Goal: Task Accomplishment & Management: Manage account settings

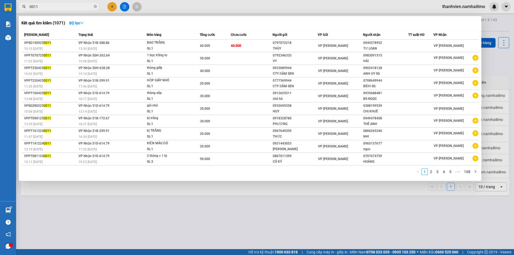
click at [49, 8] on input "0011" at bounding box center [60, 7] width 63 height 6
type input "0"
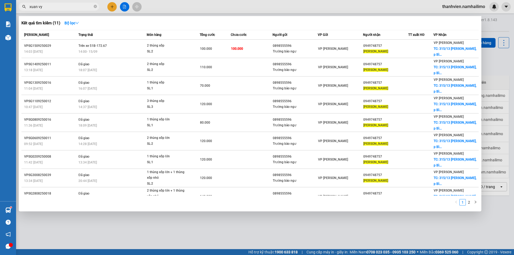
type input "xuan vy"
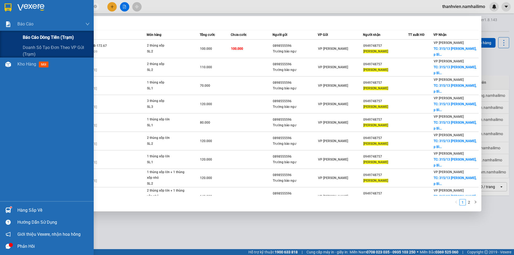
click at [16, 35] on div "Báo cáo dòng tiền (trạm)" at bounding box center [47, 37] width 94 height 13
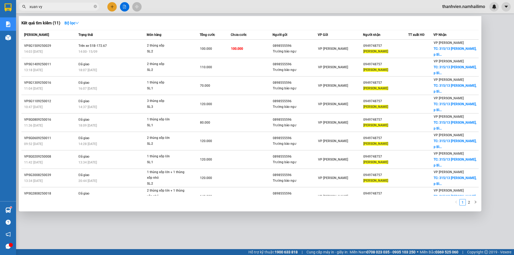
click at [391, 228] on div at bounding box center [257, 127] width 514 height 255
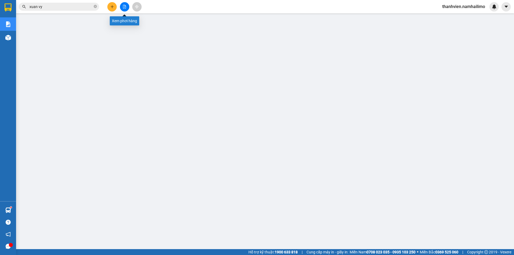
click at [127, 9] on button at bounding box center [124, 6] width 9 height 9
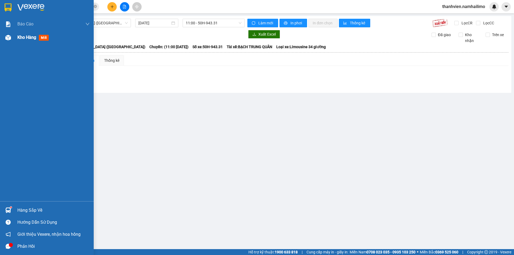
click at [11, 37] on img at bounding box center [8, 38] width 6 height 6
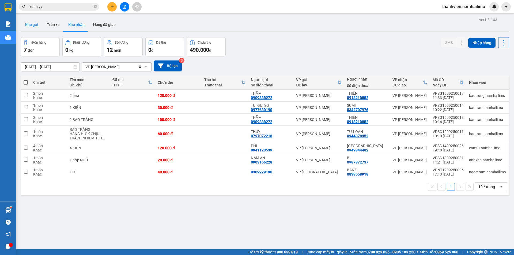
click at [30, 27] on button "Kho gửi" at bounding box center [32, 24] width 22 height 13
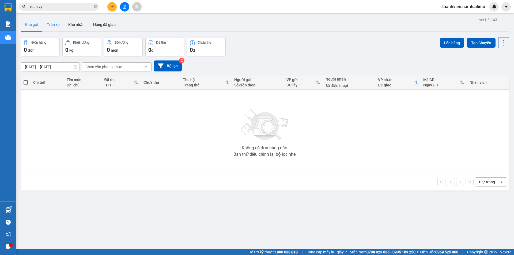
click at [54, 24] on button "Trên xe" at bounding box center [53, 24] width 21 height 13
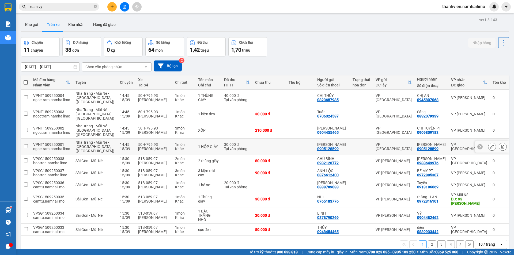
scroll to position [26, 0]
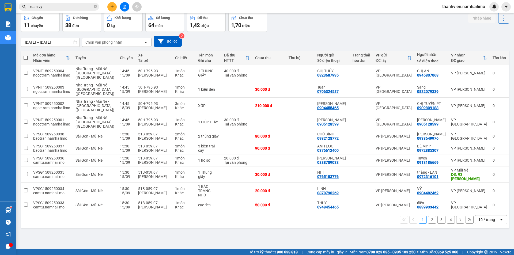
click at [424, 224] on div "1 2 3 4 10 / trang open" at bounding box center [265, 219] width 484 height 9
click at [428, 224] on button "2" at bounding box center [432, 220] width 8 height 8
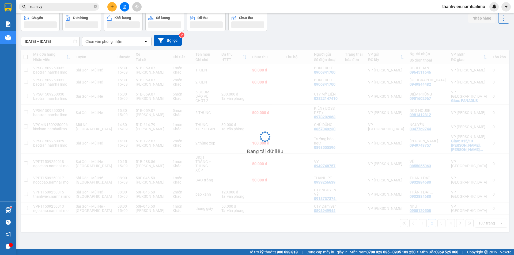
scroll to position [25, 0]
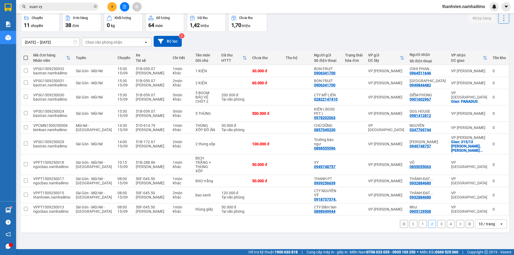
click at [437, 228] on button "3" at bounding box center [441, 224] width 8 height 8
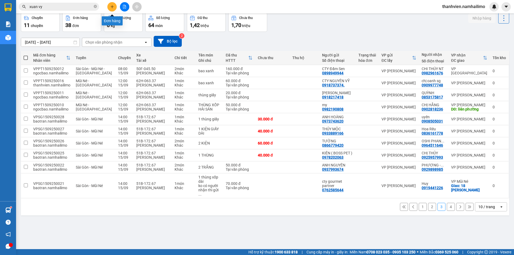
click at [109, 6] on button at bounding box center [111, 6] width 9 height 9
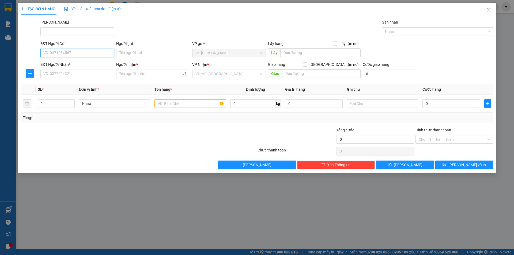
click at [77, 54] on input "SĐT Người Gửi" at bounding box center [77, 53] width 74 height 9
click at [70, 60] on div "0399154224 - THẮNG" at bounding box center [77, 63] width 74 height 9
type input "0399154224"
type input "THẮNG"
type input "0918022022"
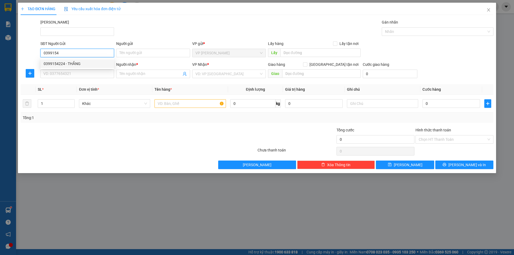
type input "tiến"
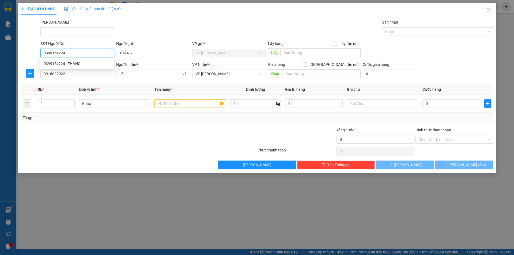
type input "40.000"
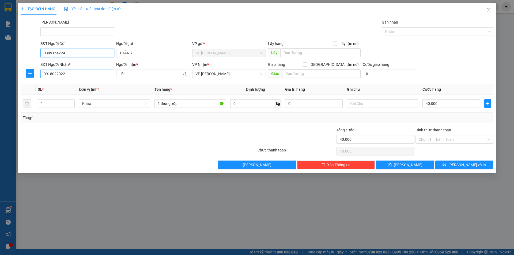
type input "0399154224"
drag, startPoint x: 71, startPoint y: 71, endPoint x: 38, endPoint y: 72, distance: 32.7
click at [38, 72] on div "SĐT Người Nhận * 0918022022 Người nhận * tiến VP Nhận * VP [PERSON_NAME] Lão Gi…" at bounding box center [257, 71] width 474 height 19
click at [38, 72] on div at bounding box center [30, 73] width 19 height 9
drag, startPoint x: 65, startPoint y: 75, endPoint x: 38, endPoint y: 75, distance: 26.5
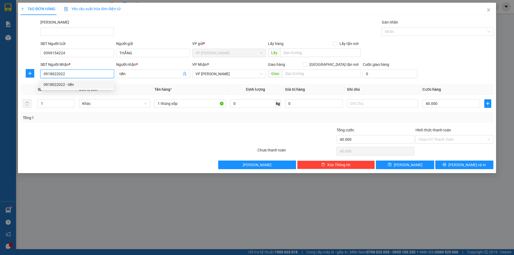
click at [38, 75] on div "SĐT Người Nhận * 0918022022 Người nhận * tiến VP Nhận * VP [PERSON_NAME] Lão Gi…" at bounding box center [257, 71] width 474 height 19
type input "0903016609"
drag, startPoint x: 131, startPoint y: 76, endPoint x: 119, endPoint y: 74, distance: 11.6
click at [119, 74] on input "tiến" at bounding box center [150, 74] width 62 height 6
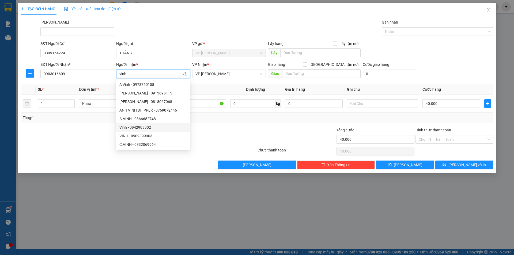
type input "vinh"
click at [133, 206] on div "TẠO ĐƠN HÀNG Yêu cầu xuất hóa đơn điện tử Transit Pickup Surcharge Ids Transit …" at bounding box center [257, 127] width 514 height 255
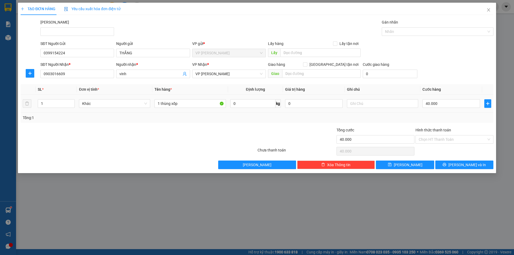
click at [422, 104] on td "40.000" at bounding box center [451, 104] width 62 height 18
click at [438, 102] on input "40.000" at bounding box center [451, 103] width 58 height 9
click at [278, 222] on div "TẠO ĐƠN HÀNG Yêu cầu xuất hóa đơn điện tử Transit Pickup Surcharge Ids Transit …" at bounding box center [257, 127] width 514 height 255
click at [448, 141] on input "Hình thức thanh toán" at bounding box center [453, 139] width 68 height 8
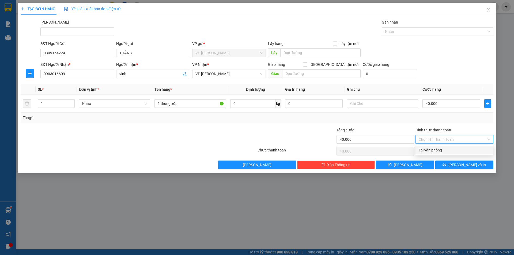
click at [444, 153] on div "Tại văn phòng" at bounding box center [454, 150] width 78 height 9
type input "0"
drag, startPoint x: 442, startPoint y: 165, endPoint x: 442, endPoint y: 178, distance: 13.1
click at [442, 165] on button "[PERSON_NAME] và In" at bounding box center [464, 165] width 58 height 9
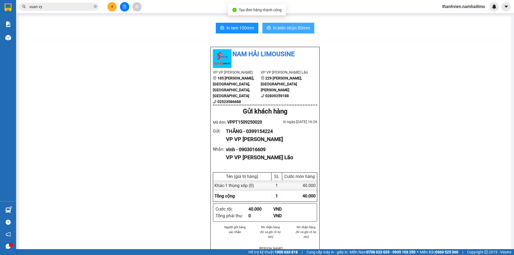
click at [299, 32] on button "In biên nhận 80mm" at bounding box center [288, 28] width 52 height 11
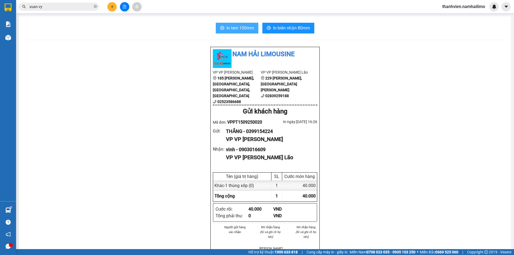
click at [240, 29] on span "In tem 100mm" at bounding box center [240, 28] width 28 height 7
click at [99, 117] on div "Nam Hải Limousine VP VP [PERSON_NAME] 185 [PERSON_NAME], [GEOGRAPHIC_DATA], [PE…" at bounding box center [264, 260] width 479 height 427
click at [70, 9] on input "xuan vy" at bounding box center [60, 7] width 63 height 6
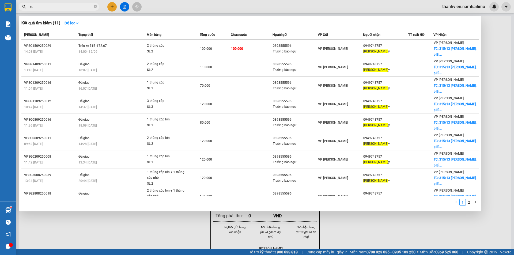
type input "x"
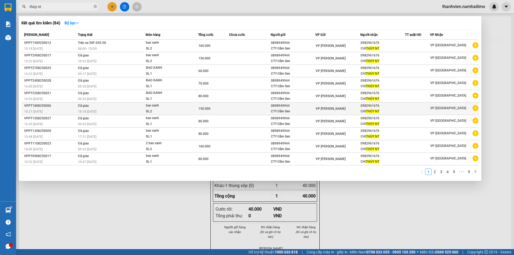
type input "thúy nt"
click at [476, 109] on icon "plus-circle" at bounding box center [475, 108] width 6 height 6
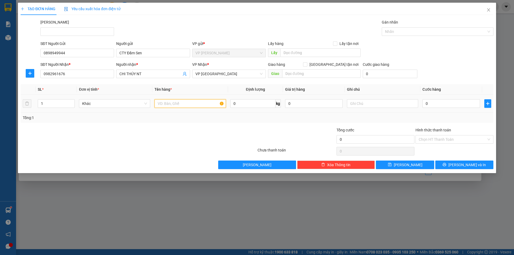
click at [173, 102] on input "text" at bounding box center [189, 103] width 71 height 9
type input "bao xanh"
click at [430, 107] on input "0" at bounding box center [451, 103] width 58 height 9
type input "6"
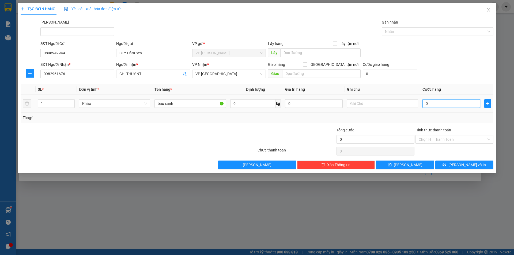
type input "6"
type input "60"
type input "60.000"
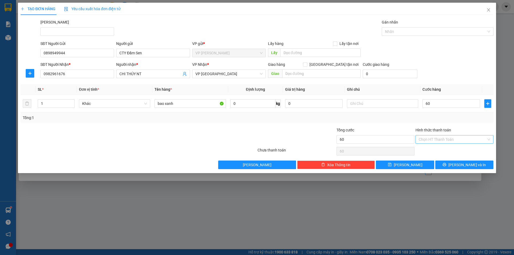
type input "60.000"
click at [451, 140] on input "Hình thức thanh toán" at bounding box center [453, 139] width 68 height 8
click at [446, 147] on div "Tại văn phòng" at bounding box center [454, 150] width 78 height 9
type input "0"
drag, startPoint x: 454, startPoint y: 165, endPoint x: 457, endPoint y: 168, distance: 4.6
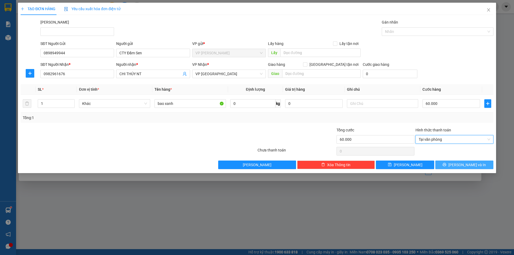
click at [446, 165] on icon "printer" at bounding box center [444, 165] width 4 height 4
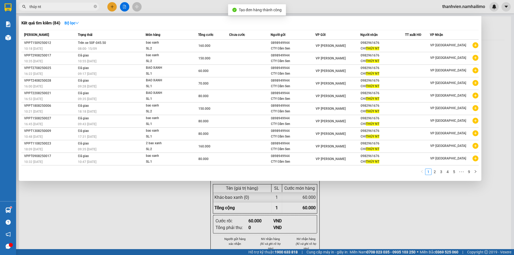
click at [367, 208] on div at bounding box center [257, 127] width 514 height 255
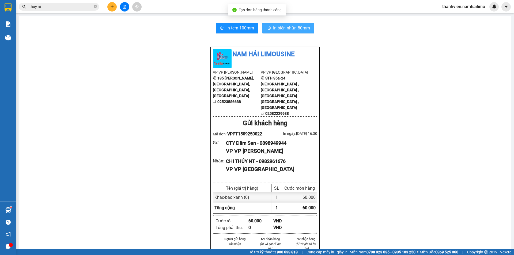
click at [297, 26] on span "In biên nhận 80mm" at bounding box center [291, 28] width 37 height 7
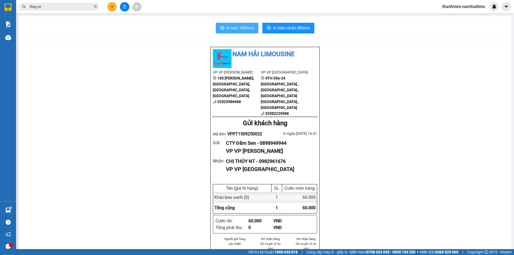
click at [246, 27] on span "In tem 100mm" at bounding box center [240, 28] width 28 height 7
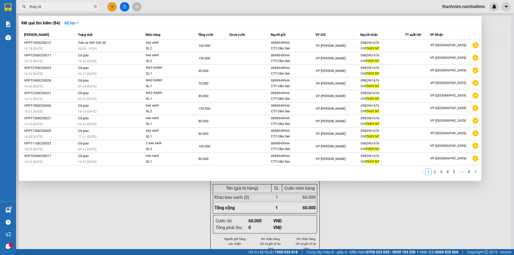
click at [53, 7] on input "thúy nt" at bounding box center [60, 7] width 63 height 6
type input "t"
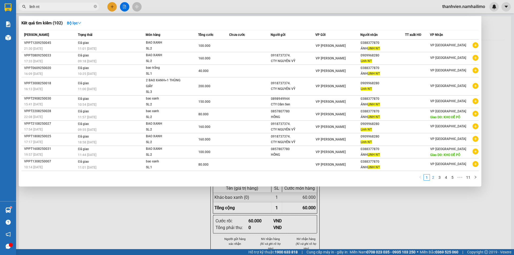
click at [434, 178] on link "2" at bounding box center [433, 178] width 6 height 6
click at [40, 7] on input "linh nt" at bounding box center [60, 7] width 63 height 6
type input "l"
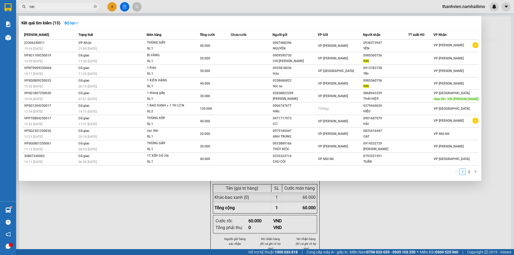
drag, startPoint x: 406, startPoint y: 224, endPoint x: 372, endPoint y: 203, distance: 39.0
click at [405, 223] on div at bounding box center [257, 127] width 514 height 255
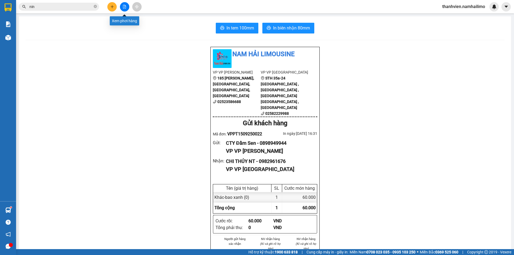
click at [122, 6] on button at bounding box center [124, 6] width 9 height 9
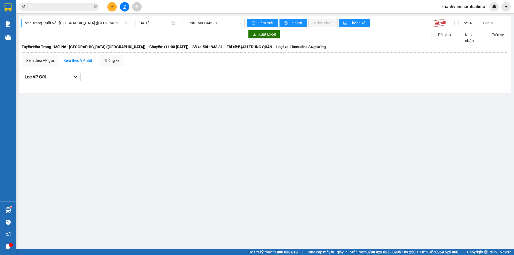
click at [107, 24] on span "Nha Trang - Mũi Né - [GEOGRAPHIC_DATA] ([GEOGRAPHIC_DATA])" at bounding box center [76, 23] width 103 height 8
click at [114, 165] on main "[GEOGRAPHIC_DATA] - Mũi Né - [GEOGRAPHIC_DATA] ([GEOGRAPHIC_DATA]) [DATE] 11:00…" at bounding box center [257, 124] width 514 height 249
click at [112, 7] on icon "plus" at bounding box center [112, 7] width 4 height 4
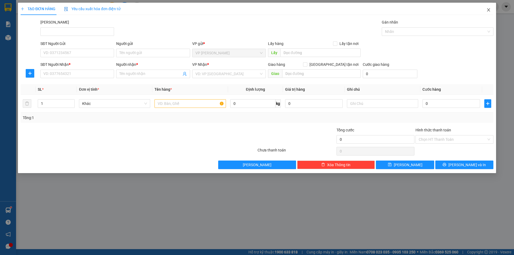
click at [487, 9] on icon "close" at bounding box center [488, 10] width 4 height 4
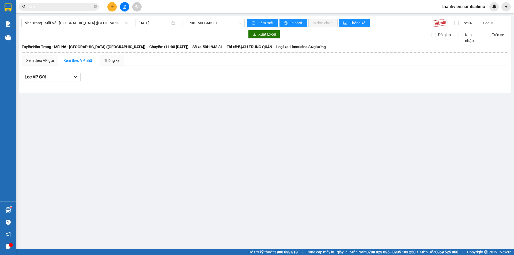
click at [56, 8] on input "nin" at bounding box center [60, 7] width 63 height 6
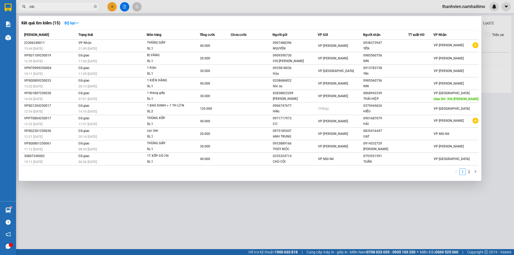
click at [37, 7] on input "nin" at bounding box center [60, 7] width 63 height 6
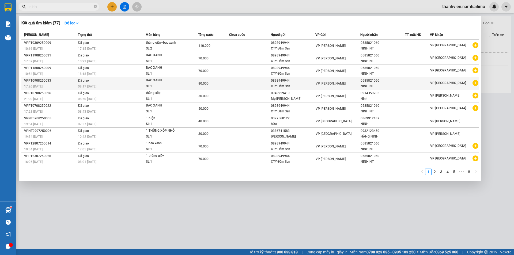
type input "ninh"
click at [477, 85] on icon "plus-circle" at bounding box center [475, 83] width 6 height 6
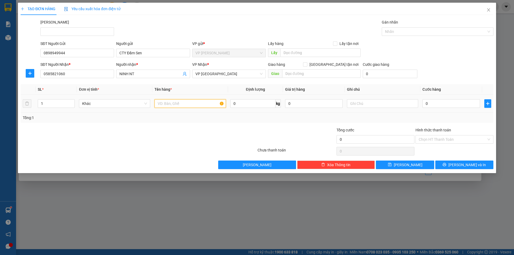
click at [179, 102] on input "text" at bounding box center [189, 103] width 71 height 9
type input "bao xanh"
click at [431, 104] on input "0" at bounding box center [451, 103] width 58 height 9
type input "8"
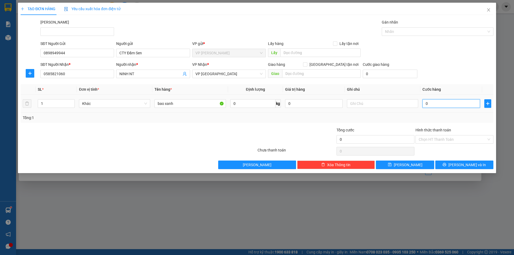
type input "8"
type input "80"
type input "80.000"
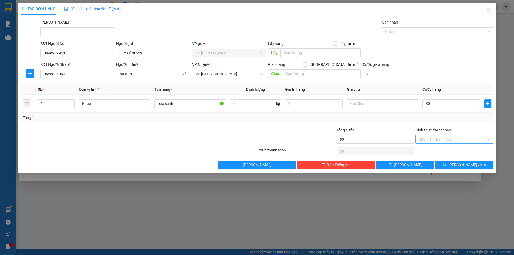
type input "80.000"
click at [461, 137] on input "Hình thức thanh toán" at bounding box center [453, 139] width 68 height 8
click at [456, 152] on div "Tại văn phòng" at bounding box center [454, 150] width 71 height 6
type input "0"
click at [452, 166] on button "[PERSON_NAME] và In" at bounding box center [464, 165] width 58 height 9
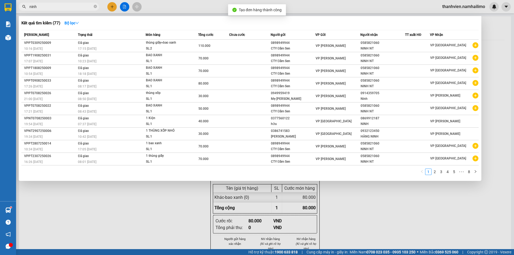
click at [345, 210] on div at bounding box center [257, 127] width 514 height 255
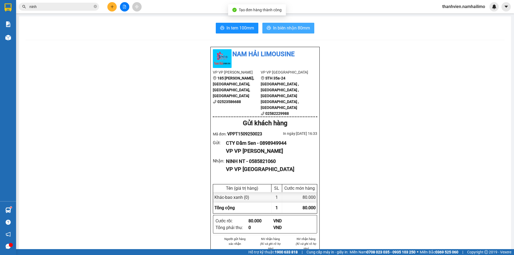
click at [297, 28] on span "In biên nhận 80mm" at bounding box center [291, 28] width 37 height 7
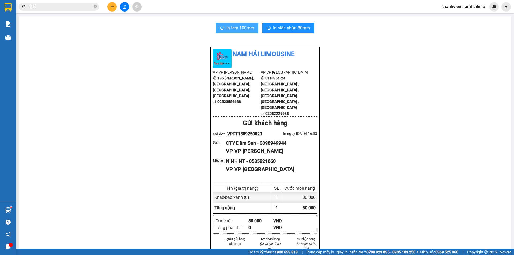
click at [230, 27] on span "In tem 100mm" at bounding box center [240, 28] width 28 height 7
click at [41, 6] on input "ninh" at bounding box center [60, 7] width 63 height 6
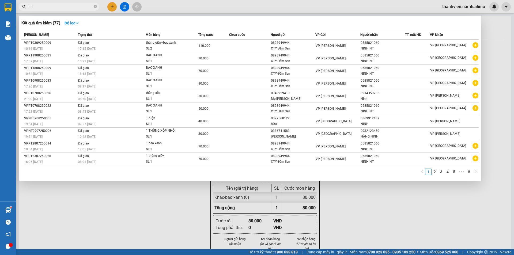
type input "n"
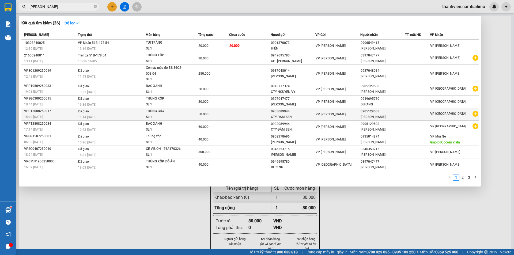
type input "[PERSON_NAME]"
click at [475, 115] on icon "plus-circle" at bounding box center [475, 114] width 6 height 6
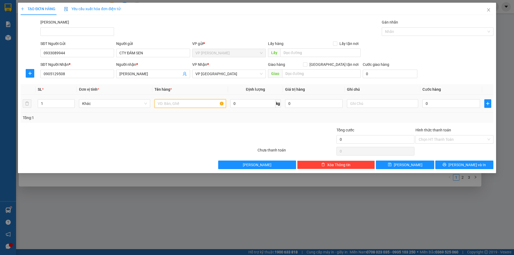
click at [160, 104] on input "text" at bounding box center [189, 103] width 71 height 9
type input "thùng giấy"
click at [433, 103] on input "0" at bounding box center [451, 103] width 58 height 9
type input "5"
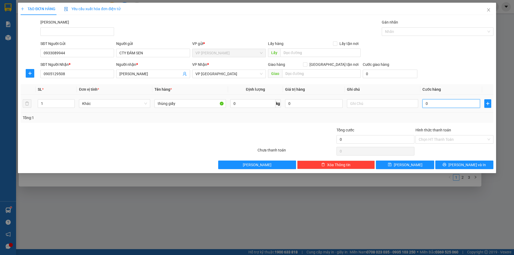
type input "5"
type input "50"
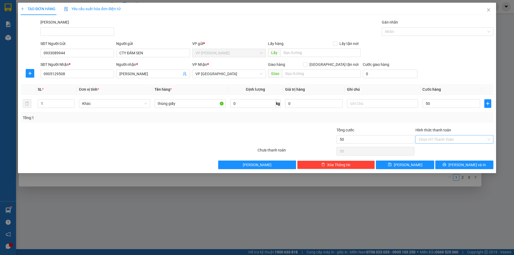
type input "50.000"
click at [438, 139] on input "Hình thức thanh toán" at bounding box center [453, 139] width 68 height 8
click at [442, 150] on div "Tại văn phòng" at bounding box center [454, 150] width 71 height 6
type input "0"
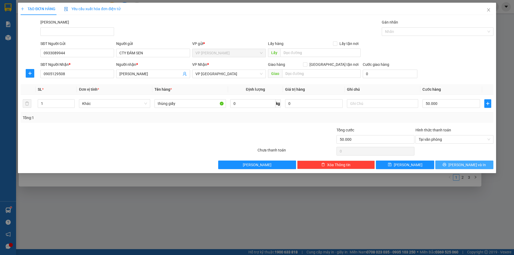
click at [446, 165] on button "[PERSON_NAME] và In" at bounding box center [464, 165] width 58 height 9
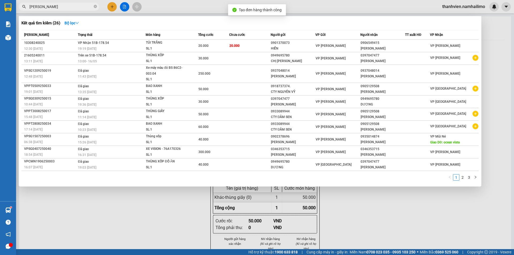
click at [405, 220] on div at bounding box center [257, 127] width 514 height 255
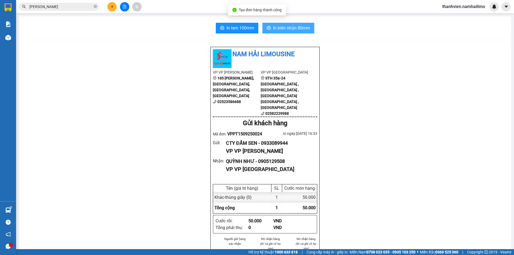
click at [296, 26] on span "In biên nhận 80mm" at bounding box center [291, 28] width 37 height 7
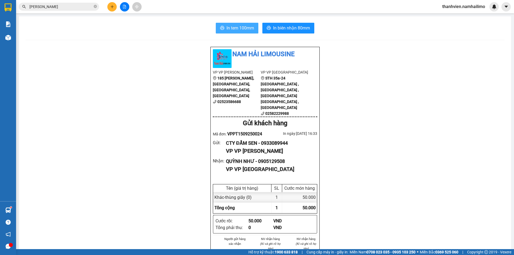
click at [246, 29] on span "In tem 100mm" at bounding box center [240, 28] width 28 height 7
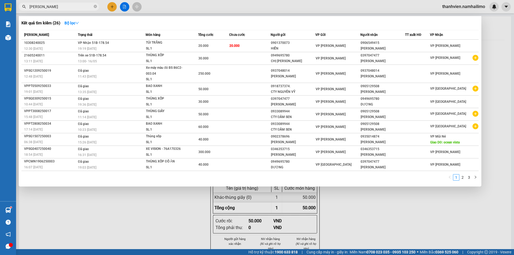
click at [54, 9] on input "[PERSON_NAME]" at bounding box center [60, 7] width 63 height 6
type input "q"
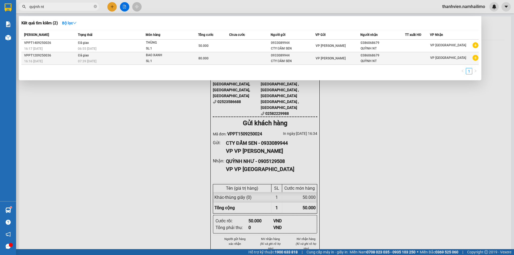
type input "quỳnh nt"
click at [477, 57] on icon "plus-circle" at bounding box center [475, 58] width 6 height 6
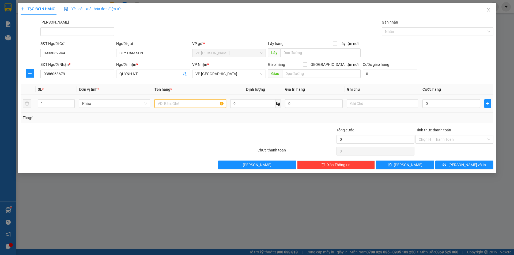
click at [172, 104] on input "text" at bounding box center [189, 103] width 71 height 9
type input "thùng"
click at [438, 105] on input "0" at bounding box center [451, 103] width 58 height 9
type input "6"
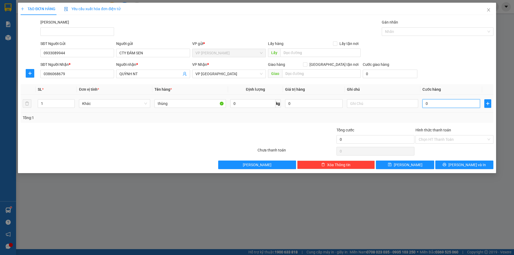
type input "6"
type input "60"
type input "60.000"
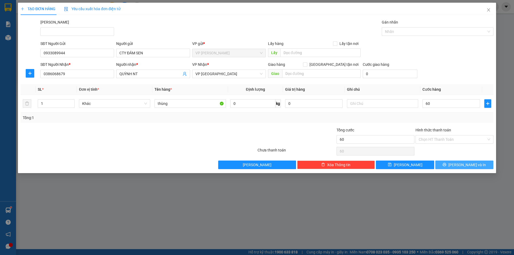
type input "60.000"
click at [446, 166] on button "[PERSON_NAME] và In" at bounding box center [464, 165] width 58 height 9
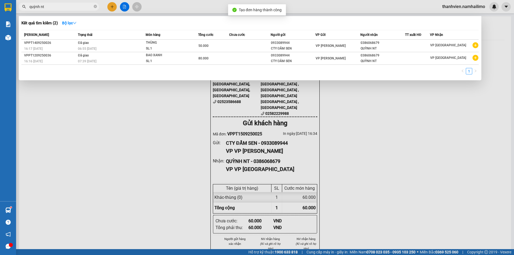
drag, startPoint x: 363, startPoint y: 190, endPoint x: 354, endPoint y: 183, distance: 11.2
click at [363, 190] on div at bounding box center [257, 127] width 514 height 255
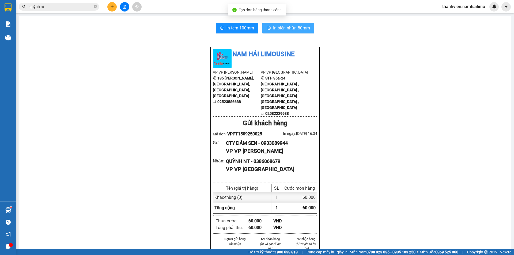
click at [294, 27] on span "In biên nhận 80mm" at bounding box center [291, 28] width 37 height 7
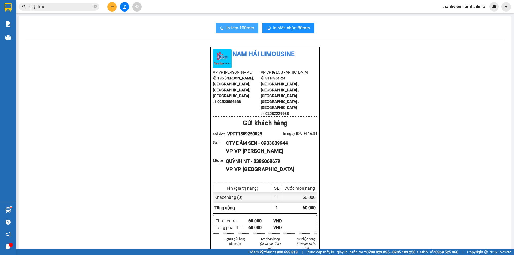
click at [248, 27] on span "In tem 100mm" at bounding box center [240, 28] width 28 height 7
click at [110, 8] on icon "plus" at bounding box center [112, 7] width 4 height 4
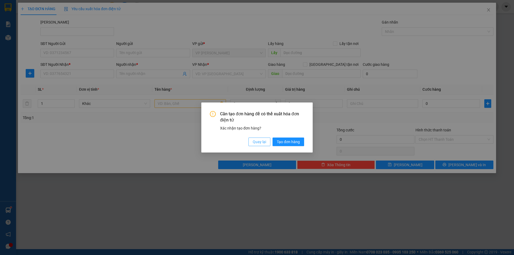
drag, startPoint x: 258, startPoint y: 141, endPoint x: 252, endPoint y: 173, distance: 32.1
click at [258, 141] on span "Quay lại" at bounding box center [259, 142] width 13 height 6
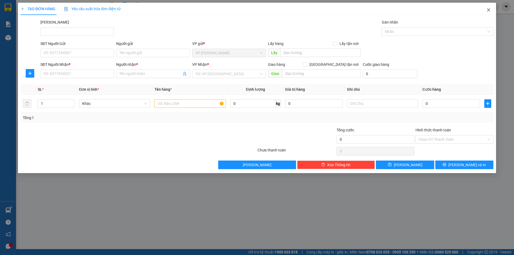
click at [489, 10] on icon "close" at bounding box center [488, 10] width 4 height 4
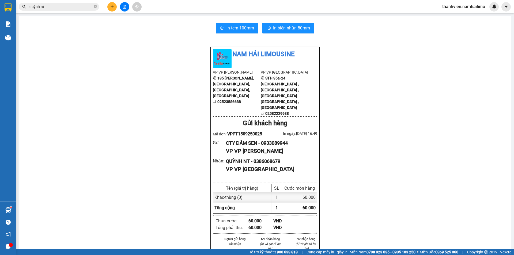
click at [107, 5] on div at bounding box center [124, 6] width 40 height 9
click at [111, 7] on icon "plus" at bounding box center [112, 7] width 4 height 4
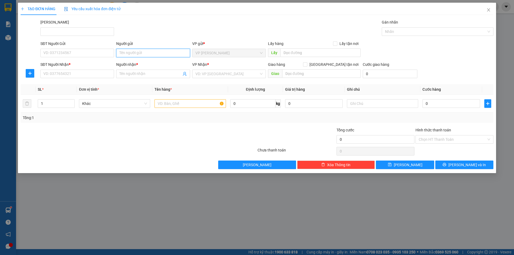
click at [127, 54] on input "Người gửi" at bounding box center [153, 53] width 74 height 9
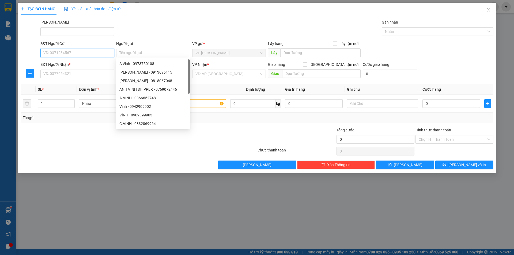
click at [88, 54] on input "SĐT Người Gửi" at bounding box center [77, 53] width 74 height 9
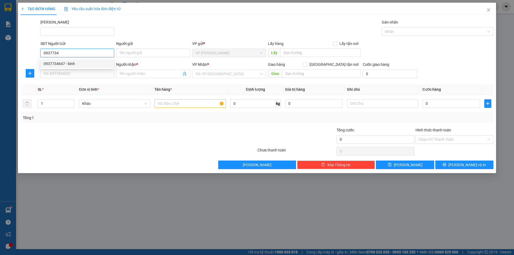
click at [86, 63] on div "0937734647 - bình" at bounding box center [77, 64] width 67 height 6
type input "0937734647"
type input "bình"
type input "0937843436"
type input "[PERSON_NAME]"
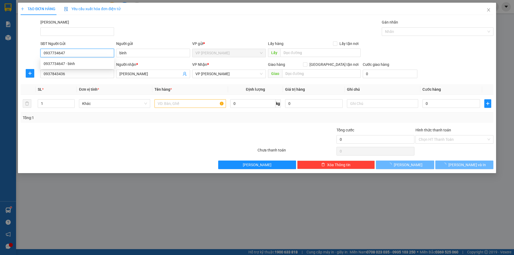
type input "30.000"
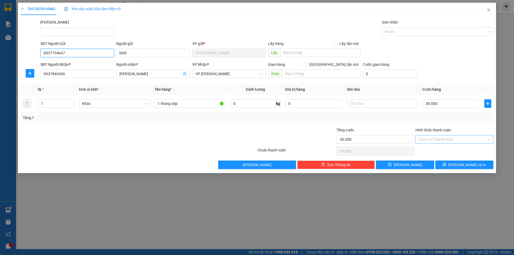
type input "0937734647"
click at [441, 142] on input "Hình thức thanh toán" at bounding box center [453, 139] width 68 height 8
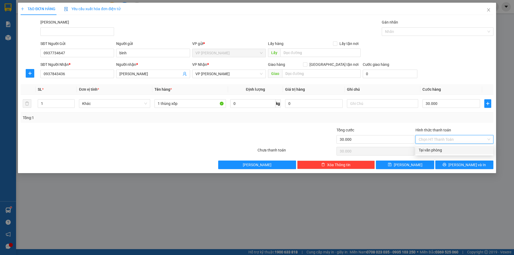
click at [442, 150] on div "Tại văn phòng" at bounding box center [454, 150] width 71 height 6
type input "0"
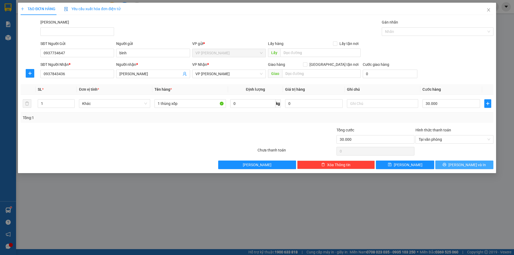
click at [446, 163] on button "[PERSON_NAME] và In" at bounding box center [464, 165] width 58 height 9
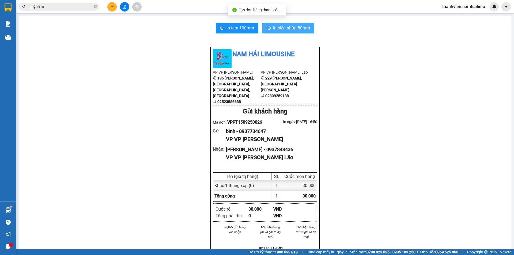
click at [300, 28] on span "In biên nhận 80mm" at bounding box center [291, 28] width 37 height 7
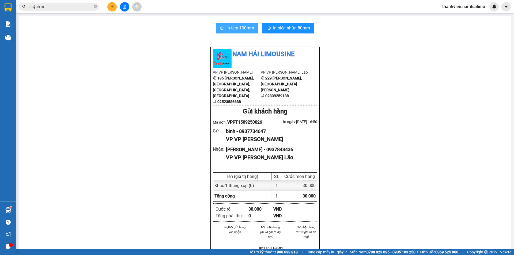
click at [245, 28] on span "In tem 100mm" at bounding box center [240, 28] width 28 height 7
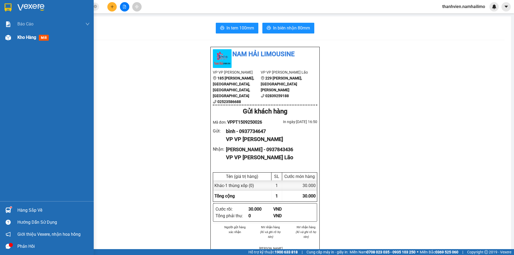
click at [12, 38] on div at bounding box center [7, 37] width 9 height 9
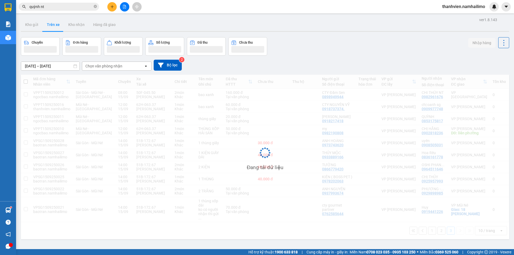
scroll to position [25, 0]
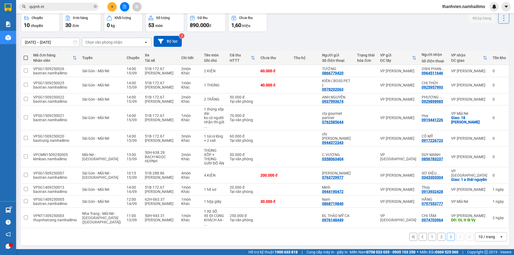
click at [437, 233] on button "2" at bounding box center [441, 237] width 8 height 8
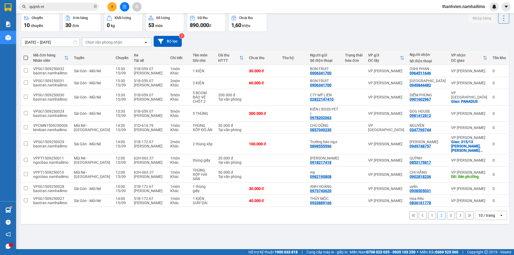
scroll to position [0, 0]
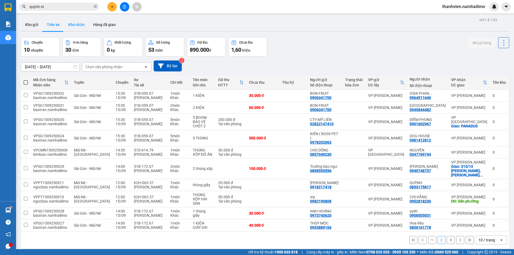
click at [80, 26] on button "Kho nhận" at bounding box center [76, 24] width 25 height 13
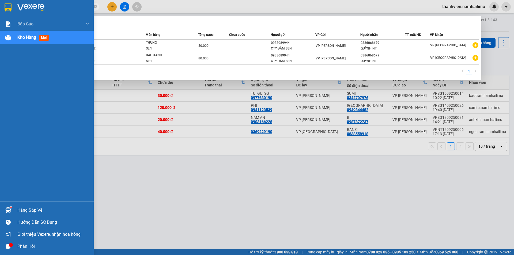
drag, startPoint x: 51, startPoint y: 6, endPoint x: 0, endPoint y: 1, distance: 50.8
click at [0, 1] on section "Kết quả tìm kiếm ( 2 ) Bộ lọc Mã ĐH Trạng thái Món hàng Tổng cước Chưa cước Ngư…" at bounding box center [257, 127] width 514 height 255
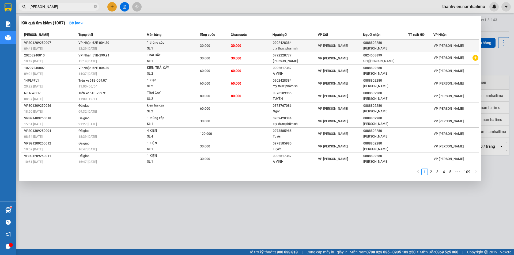
type input "[PERSON_NAME]"
click at [255, 45] on td "30.000" at bounding box center [252, 46] width 42 height 13
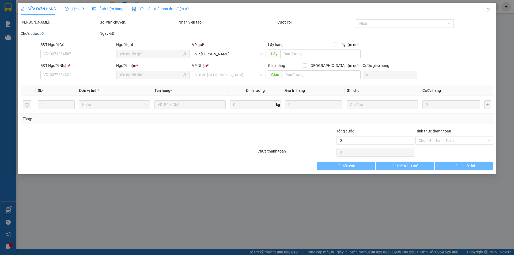
type input "0902428384"
type input "cty thực phẩm sh"
type input "0888802280"
type input "[PERSON_NAME]"
type input "30.000"
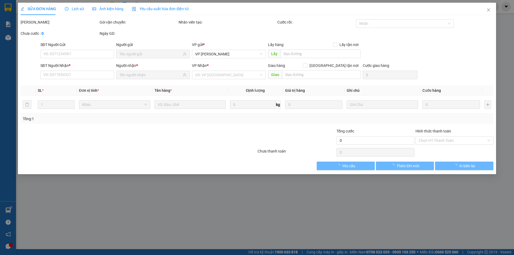
type input "30.000"
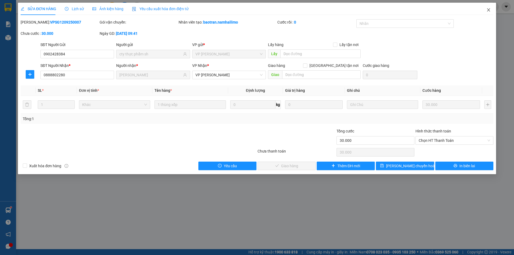
click at [490, 10] on icon "close" at bounding box center [488, 10] width 4 height 4
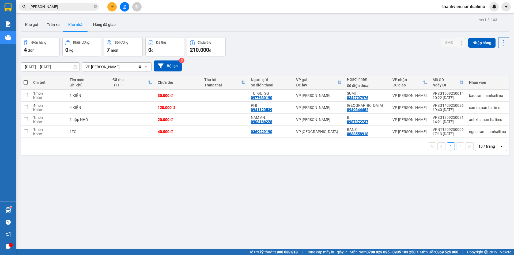
click at [59, 6] on input "[PERSON_NAME]" at bounding box center [60, 7] width 63 height 6
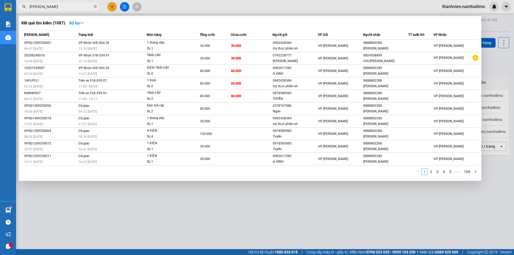
click at [292, 11] on div at bounding box center [257, 127] width 514 height 255
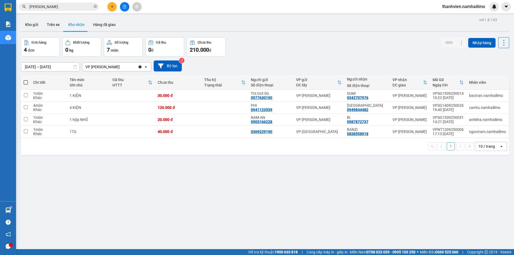
click at [467, 9] on span "thanhvien.namhailimo" at bounding box center [463, 6] width 51 height 7
click at [458, 19] on span "Đăng xuất" at bounding box center [466, 17] width 40 height 6
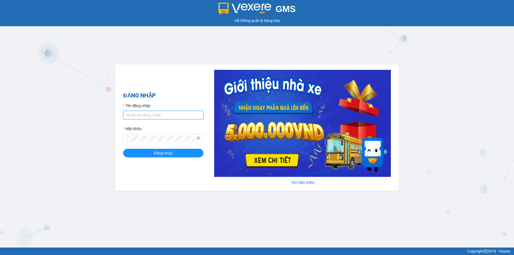
click at [141, 119] on input "Tên đăng nhập" at bounding box center [163, 115] width 80 height 9
type input "ngapt.namhailimo"
click at [123, 149] on button "Đăng nhập" at bounding box center [163, 153] width 80 height 9
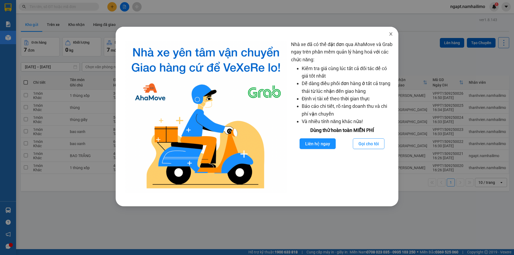
click at [391, 35] on icon "close" at bounding box center [390, 33] width 3 height 3
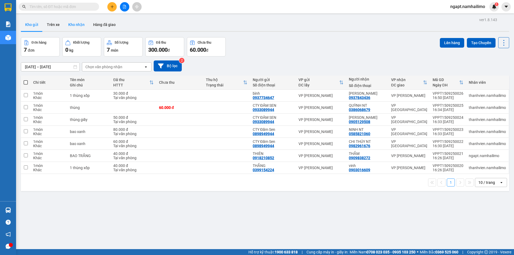
click at [68, 23] on button "Kho nhận" at bounding box center [76, 24] width 25 height 13
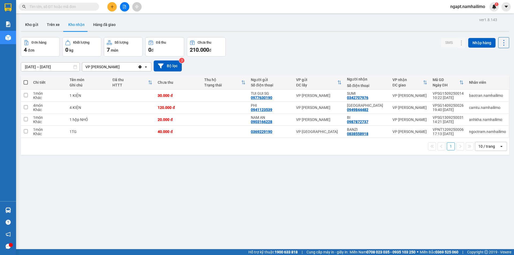
click at [88, 5] on input "text" at bounding box center [60, 7] width 63 height 6
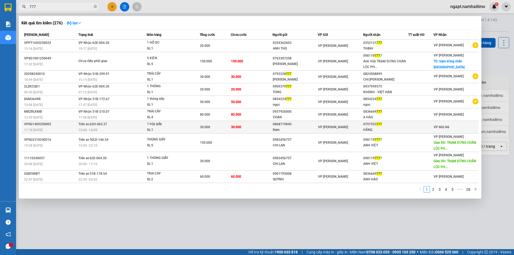
type input "777"
click at [406, 128] on div "HẰNG" at bounding box center [385, 130] width 45 height 6
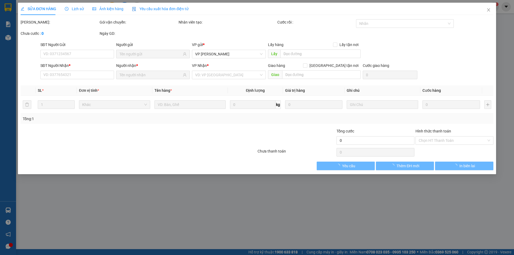
type input "0868719840"
type input "Nam"
type input "0797553777"
type input "HẰNG"
type input "30.000"
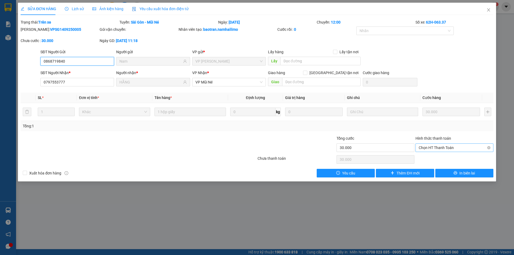
click at [440, 149] on span "Chọn HT Thanh Toán" at bounding box center [454, 148] width 71 height 8
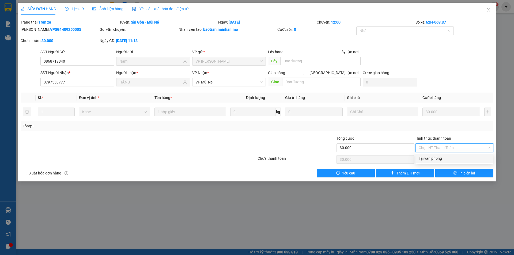
click at [446, 159] on div "Tại văn phòng" at bounding box center [454, 159] width 71 height 6
type input "30.000"
click at [491, 10] on span "Close" at bounding box center [488, 10] width 15 height 15
click at [491, 10] on div "1" at bounding box center [493, 6] width 9 height 9
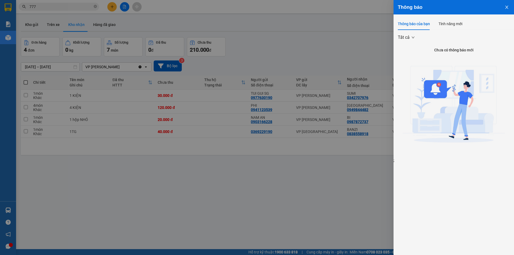
click at [506, 9] on icon "close" at bounding box center [507, 7] width 4 height 4
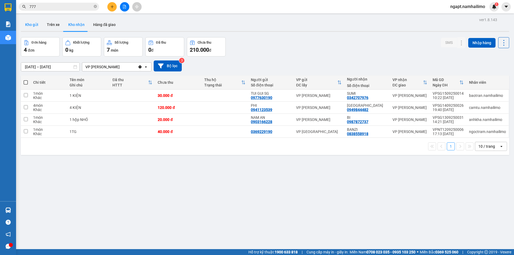
click at [36, 24] on button "Kho gửi" at bounding box center [32, 24] width 22 height 13
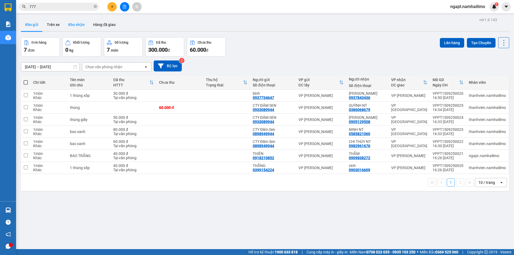
click at [76, 27] on button "Kho nhận" at bounding box center [76, 24] width 25 height 13
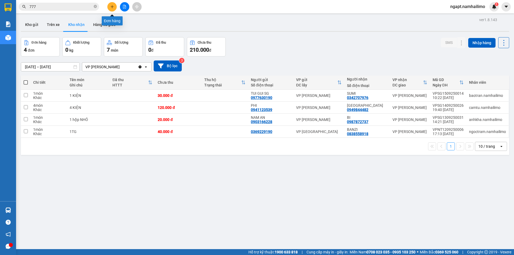
click at [110, 8] on button at bounding box center [111, 6] width 9 height 9
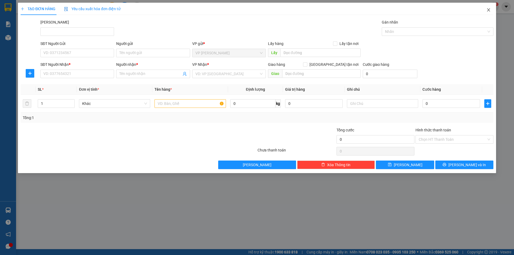
click at [490, 9] on icon "close" at bounding box center [488, 10] width 4 height 4
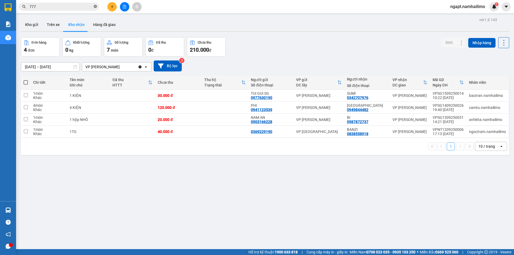
click at [94, 6] on icon "close-circle" at bounding box center [95, 6] width 3 height 3
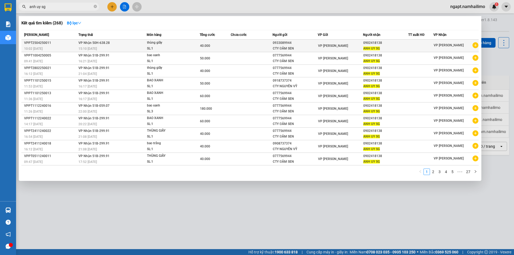
type input "anh uy sg"
click at [476, 49] on span at bounding box center [475, 45] width 6 height 7
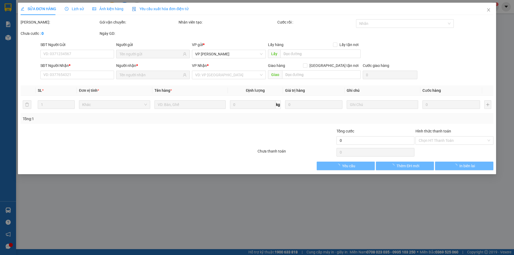
type input "0933089944"
type input "0902418138"
type input "40.000"
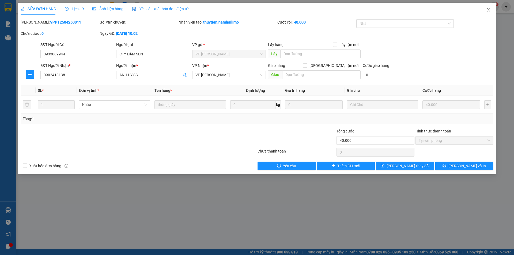
click at [489, 10] on icon "close" at bounding box center [488, 9] width 3 height 3
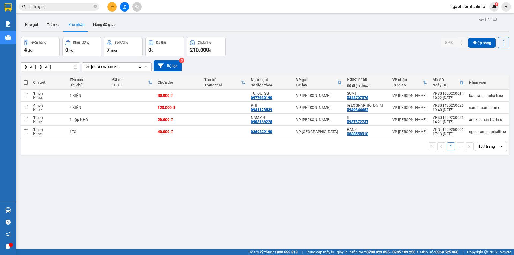
click at [72, 6] on input "anh uy sg" at bounding box center [60, 7] width 63 height 6
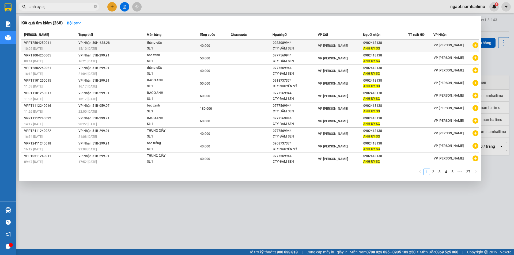
click at [476, 46] on icon "plus-circle" at bounding box center [475, 45] width 6 height 6
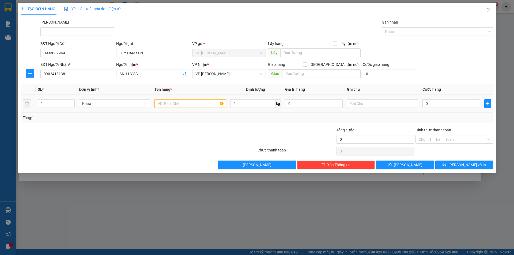
click at [178, 106] on input "text" at bounding box center [189, 103] width 71 height 9
type input "thùng"
click at [459, 103] on input "0" at bounding box center [451, 103] width 58 height 9
type input "3"
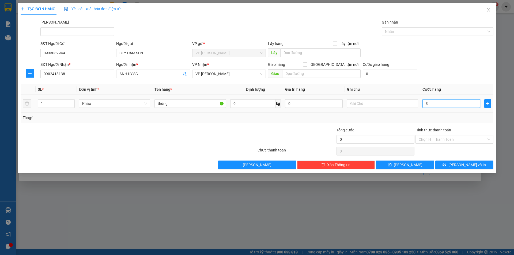
type input "3"
type input "30"
type input "30.000"
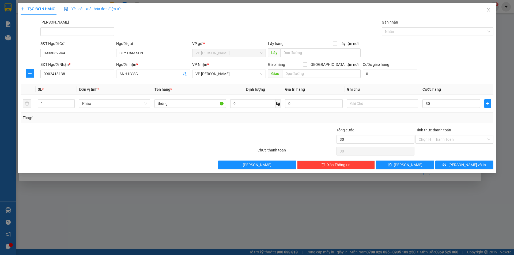
type input "30.000"
click at [471, 123] on div "Tổng: 1" at bounding box center [257, 118] width 473 height 10
click at [470, 166] on span "[PERSON_NAME] và In" at bounding box center [466, 165] width 37 height 6
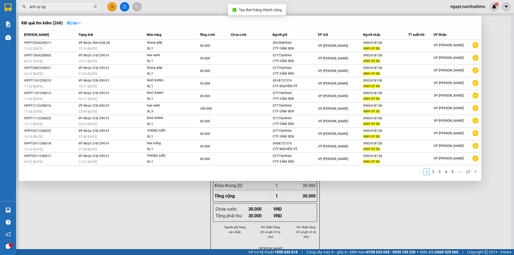
click at [385, 200] on div at bounding box center [257, 127] width 514 height 255
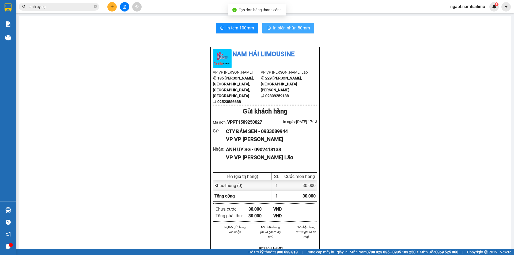
click at [287, 29] on span "In biên nhận 80mm" at bounding box center [291, 28] width 37 height 7
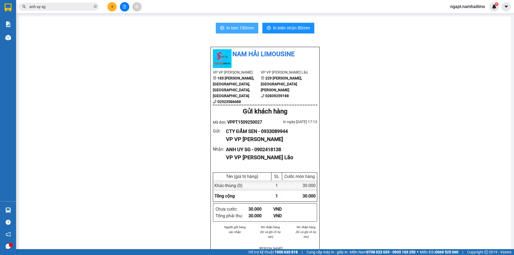
click at [245, 31] on span "In tem 100mm" at bounding box center [240, 28] width 28 height 7
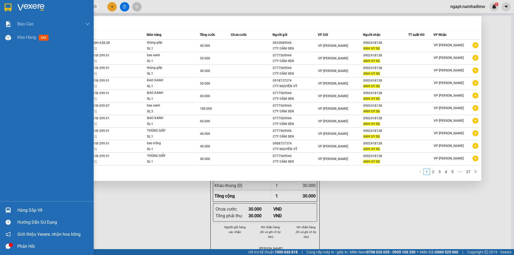
drag, startPoint x: 22, startPoint y: 7, endPoint x: 0, endPoint y: 7, distance: 21.9
click at [0, 7] on section "Kết quả tìm kiếm ( 268 ) Bộ lọc Mã ĐH Trạng thái Món hàng Tổng cước Chưa cước N…" at bounding box center [257, 127] width 514 height 255
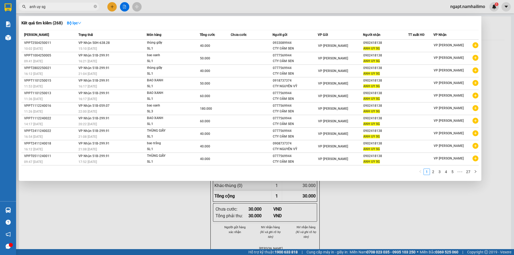
click at [70, 7] on input "anh uy sg" at bounding box center [60, 7] width 63 height 6
drag, startPoint x: 70, startPoint y: 7, endPoint x: 17, endPoint y: 7, distance: 52.5
click at [17, 7] on div "anh uy sg" at bounding box center [52, 7] width 104 height 8
click at [14, 7] on div at bounding box center [8, 8] width 16 height 17
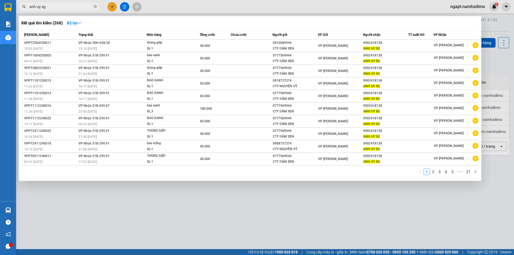
click at [84, 7] on input "anh uy sg" at bounding box center [60, 7] width 63 height 6
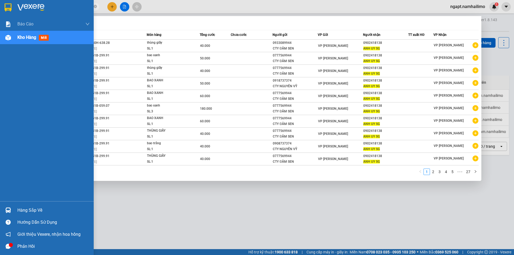
drag, startPoint x: 84, startPoint y: 7, endPoint x: 7, endPoint y: 4, distance: 76.9
click at [7, 4] on section "Kết quả tìm kiếm ( 268 ) Bộ lọc Mã ĐH Trạng thái Món hàng Tổng cước Chưa cước N…" at bounding box center [257, 127] width 514 height 255
click at [7, 4] on img at bounding box center [8, 7] width 7 height 8
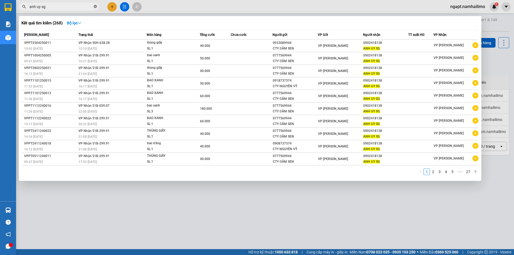
click at [94, 6] on icon "close-circle" at bounding box center [95, 6] width 3 height 3
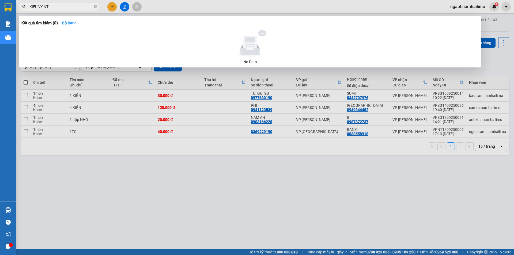
click at [37, 6] on input "KIÊU VY NT" at bounding box center [60, 7] width 63 height 6
drag, startPoint x: 36, startPoint y: 7, endPoint x: 32, endPoint y: 7, distance: 4.1
click at [32, 7] on input "KIÊU VY NT" at bounding box center [60, 7] width 63 height 6
click at [32, 8] on input "KIÊU VY NT" at bounding box center [60, 7] width 63 height 6
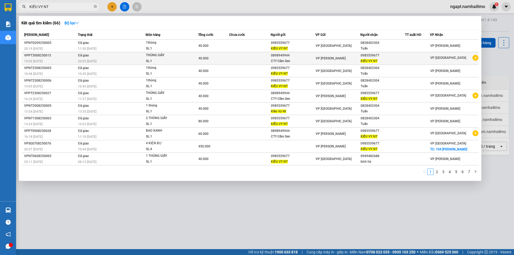
type input "KIỀU VY NT"
click at [475, 58] on icon "plus-circle" at bounding box center [475, 58] width 6 height 6
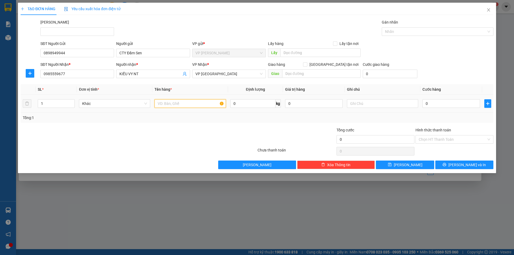
click at [165, 105] on input "text" at bounding box center [189, 103] width 71 height 9
type input "THÙNG GIẤY"
click at [445, 107] on input "0" at bounding box center [451, 103] width 58 height 9
type input "5"
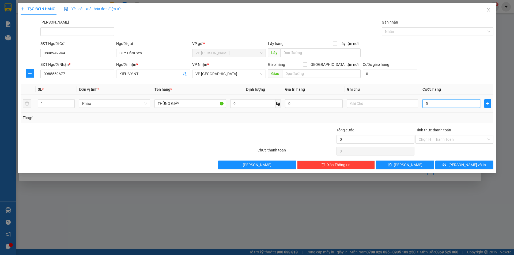
type input "5"
type input "50"
click at [420, 116] on div "Tổng: 1" at bounding box center [257, 118] width 468 height 6
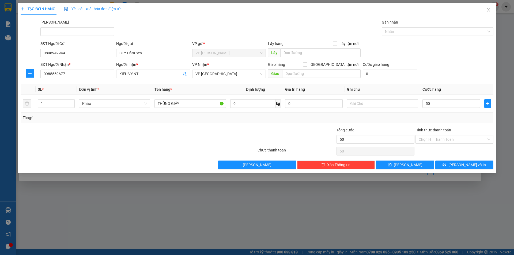
type input "50.000"
click at [446, 140] on input "Hình thức thanh toán" at bounding box center [453, 139] width 68 height 8
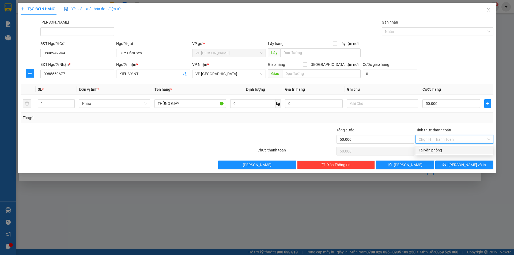
click at [447, 150] on div "Tại văn phòng" at bounding box center [454, 150] width 71 height 6
type input "0"
click at [447, 150] on div "Chọn HT Thanh Toán" at bounding box center [454, 151] width 79 height 11
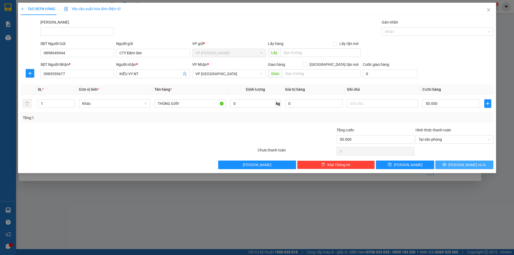
click at [460, 165] on span "[PERSON_NAME] và In" at bounding box center [466, 165] width 37 height 6
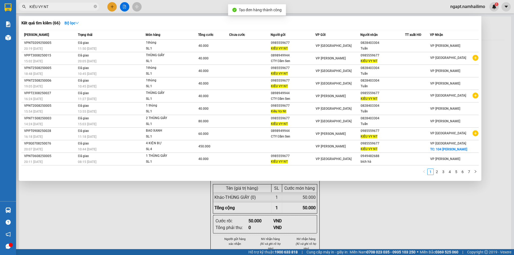
click at [409, 190] on div at bounding box center [257, 127] width 514 height 255
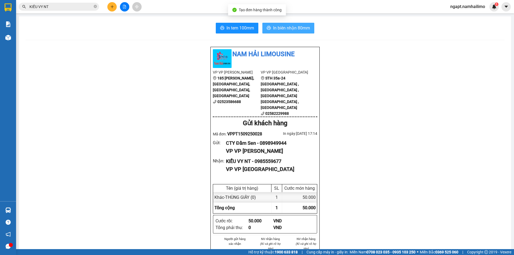
click at [281, 28] on span "In biên nhận 80mm" at bounding box center [291, 28] width 37 height 7
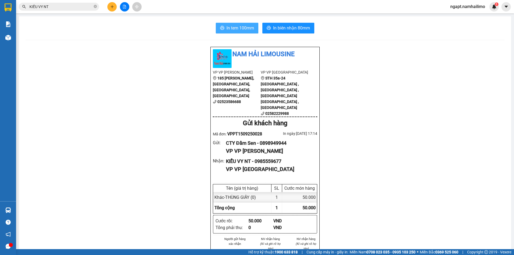
click at [249, 28] on span "In tem 100mm" at bounding box center [240, 28] width 28 height 7
click at [58, 2] on div "Kết quả tìm kiếm ( 66 ) Bộ lọc Mã ĐH Trạng thái Món hàng Tổng cước Chưa cước Ng…" at bounding box center [52, 6] width 104 height 9
click at [60, 5] on input "KIỀU VY NT" at bounding box center [60, 7] width 63 height 6
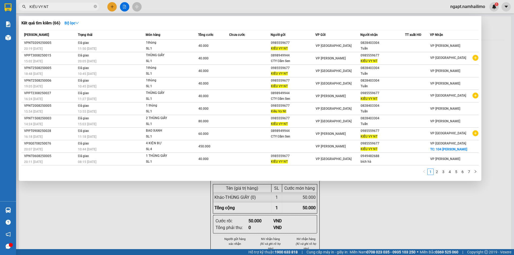
click at [60, 5] on input "KIỀU VY NT" at bounding box center [60, 7] width 63 height 6
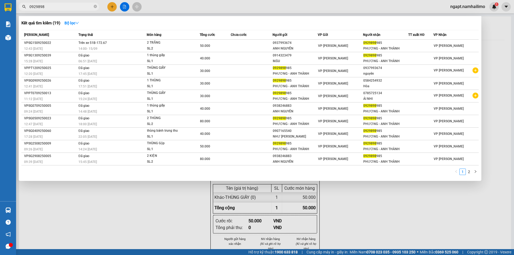
click at [64, 207] on div at bounding box center [257, 127] width 514 height 255
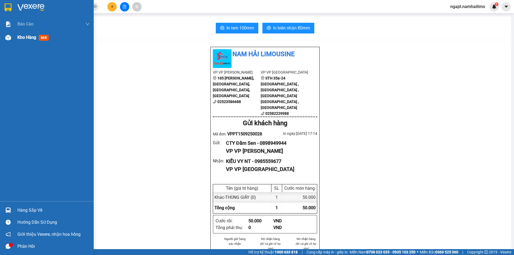
click at [12, 38] on div at bounding box center [7, 37] width 9 height 9
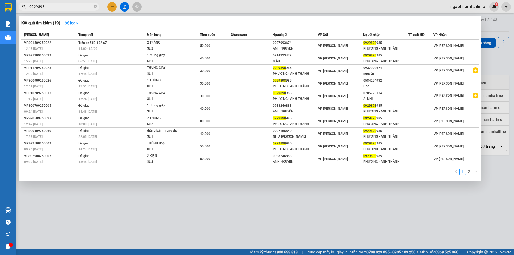
click at [67, 6] on input "0929898" at bounding box center [60, 7] width 63 height 6
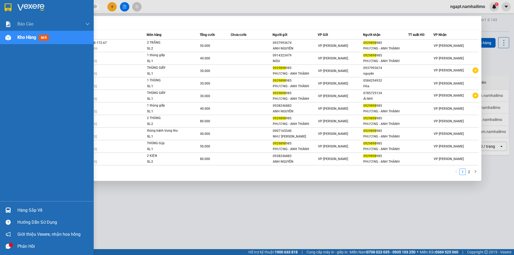
drag, startPoint x: 52, startPoint y: 6, endPoint x: 10, endPoint y: 6, distance: 42.8
click at [10, 6] on section "Kết quả tìm kiếm ( 19 ) Bộ lọc Mã ĐH Trạng thái Món hàng Tổng cước Chưa cước Ng…" at bounding box center [257, 127] width 514 height 255
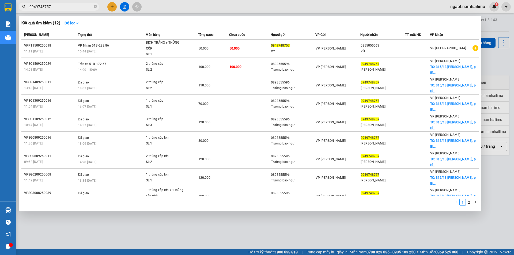
type input "0949748757"
click at [216, 224] on div at bounding box center [257, 127] width 514 height 255
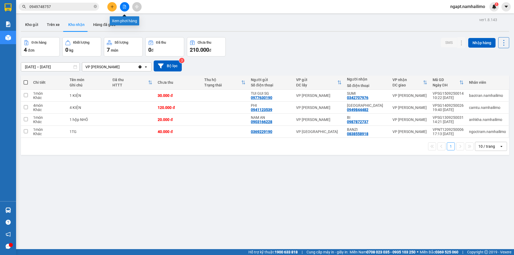
click at [126, 9] on button at bounding box center [124, 6] width 9 height 9
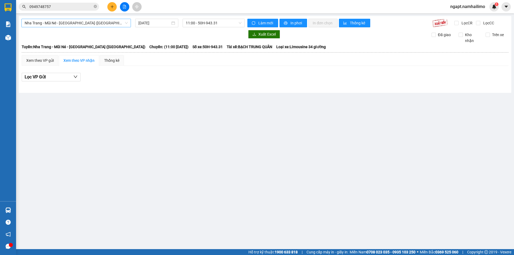
click at [87, 21] on span "Nha Trang - Mũi Né - [GEOGRAPHIC_DATA] ([GEOGRAPHIC_DATA])" at bounding box center [76, 23] width 103 height 8
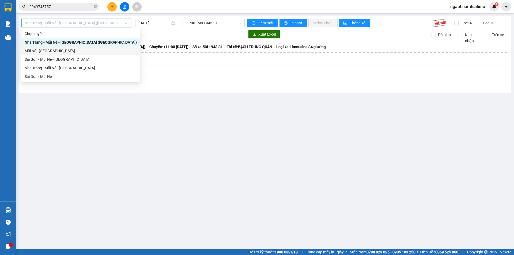
click at [44, 50] on div "Mũi Né - [GEOGRAPHIC_DATA]" at bounding box center [81, 51] width 112 height 6
type input "[DATE]"
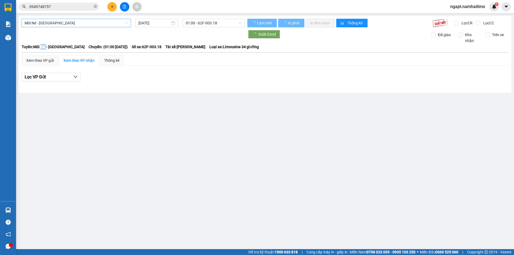
click at [44, 50] on thead "Nam Hải Limousine 02839255668 229 Phạm Ngũ Lão, Phường Phạm Ngũ Lão, Quận 1, Th…" at bounding box center [264, 49] width 487 height 11
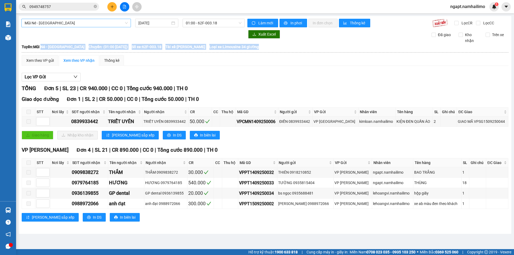
click at [57, 22] on span "Mũi Né - [GEOGRAPHIC_DATA]" at bounding box center [76, 23] width 103 height 8
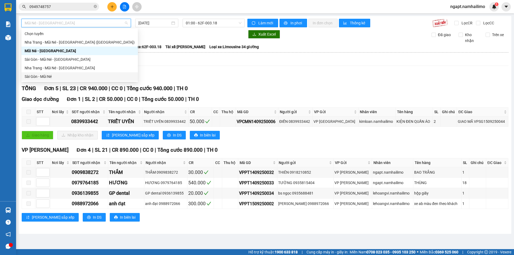
drag, startPoint x: 55, startPoint y: 76, endPoint x: 255, endPoint y: 33, distance: 205.3
click at [55, 76] on div "Sài Gòn - Mũi Né" at bounding box center [80, 77] width 110 height 6
type input "[DATE]"
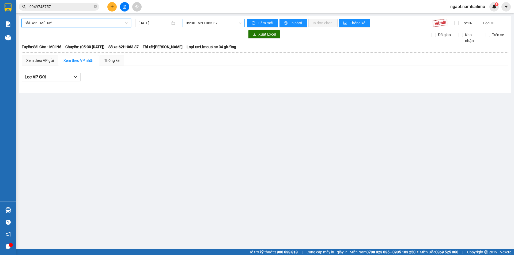
click at [230, 25] on span "05:30 - 62H-063.37" at bounding box center [214, 23] width 56 height 8
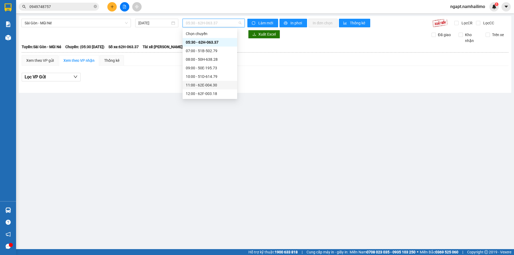
scroll to position [36, 0]
click at [216, 69] on div "14:00 - 51B-172.67" at bounding box center [210, 67] width 48 height 6
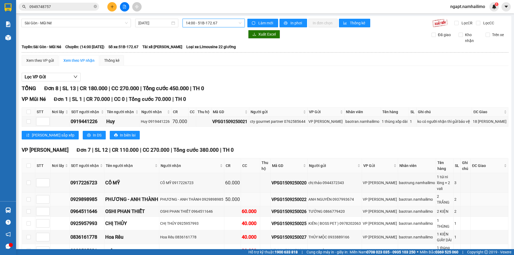
scroll to position [37, 0]
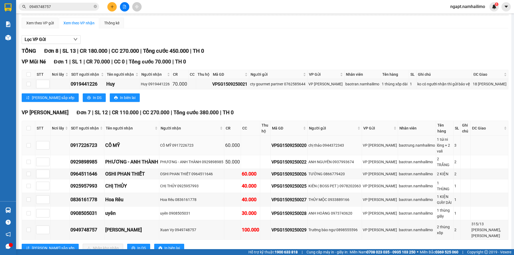
click at [441, 143] on div "1 túi ni lông + 2 vali" at bounding box center [444, 146] width 15 height 18
click at [200, 145] on div "CÔ MỸ 0917226723" at bounding box center [191, 145] width 63 height 6
click at [138, 158] on div "PHƯƠNG - ANH THÀNH" at bounding box center [131, 161] width 53 height 7
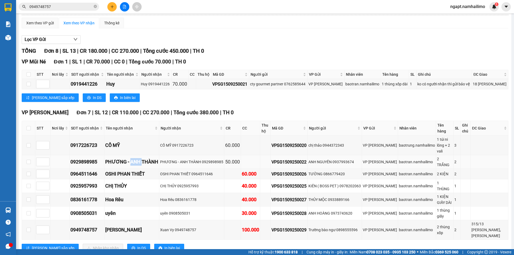
click at [138, 158] on div "PHƯƠNG - ANH THÀNH" at bounding box center [131, 161] width 53 height 7
click at [147, 170] on div "OSHI PHAN THIẾT" at bounding box center [131, 173] width 53 height 7
click at [430, 155] on td "baotran.namhailimo" at bounding box center [417, 162] width 38 height 14
click at [138, 170] on div "OSHI PHAN THIẾT" at bounding box center [131, 173] width 53 height 7
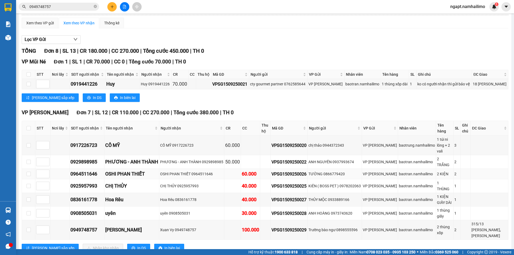
click at [440, 171] on div "2 KIỆN" at bounding box center [444, 174] width 15 height 6
click at [438, 180] on div "1 THÙNG" at bounding box center [444, 186] width 15 height 12
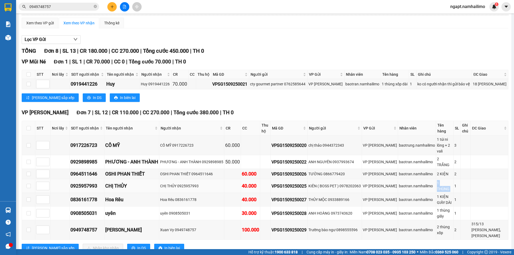
click at [438, 180] on div "1 THÙNG" at bounding box center [444, 186] width 15 height 12
click at [439, 194] on div "1 KIỆN GIẤY DÀI" at bounding box center [444, 200] width 15 height 12
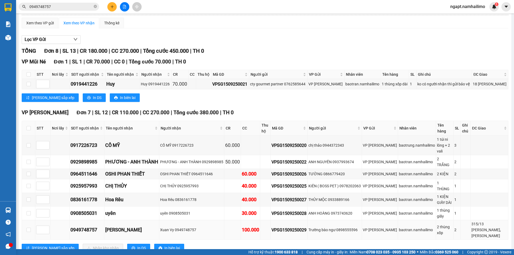
click at [437, 224] on div "2 thùng xốp" at bounding box center [444, 230] width 15 height 12
click at [437, 194] on div "1 KIỆN GIẤY DÀI" at bounding box center [444, 200] width 15 height 12
drag, startPoint x: 432, startPoint y: 183, endPoint x: 447, endPoint y: 191, distance: 17.0
click at [447, 194] on div "1 KIỆN GIẤY DÀI" at bounding box center [444, 200] width 15 height 12
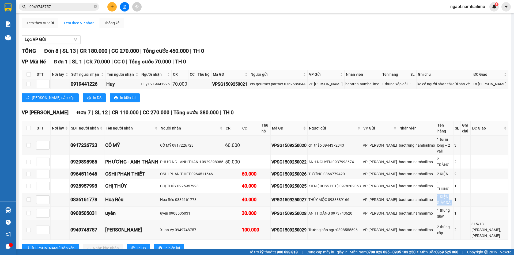
click at [440, 207] on div "1 thùng giấy" at bounding box center [444, 213] width 15 height 12
click at [30, 127] on input "checkbox" at bounding box center [29, 128] width 4 height 4
checkbox input "true"
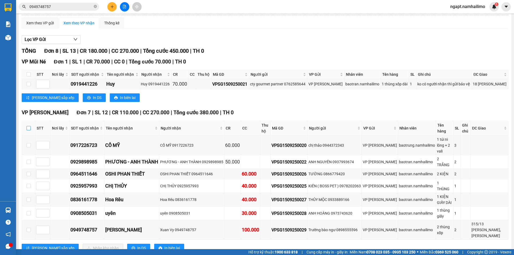
checkbox input "true"
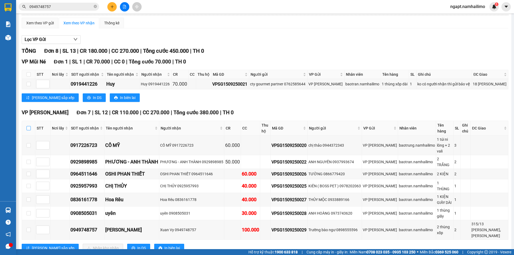
checkbox input "true"
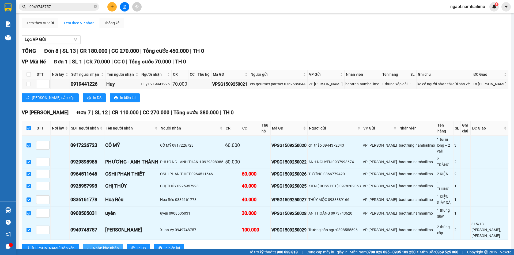
click at [93, 245] on span "Nhập kho nhận" at bounding box center [106, 248] width 26 height 6
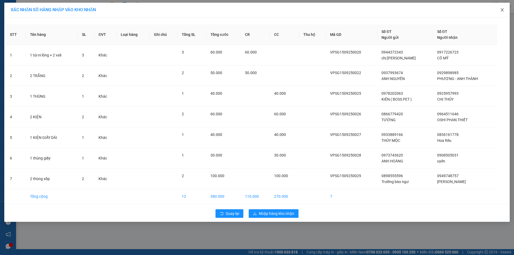
click at [501, 12] on icon "close" at bounding box center [502, 9] width 3 height 3
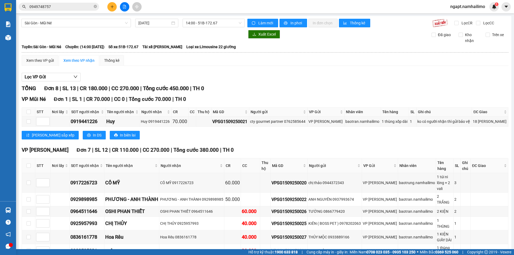
click at [55, 7] on input "0949748757" at bounding box center [60, 7] width 63 height 6
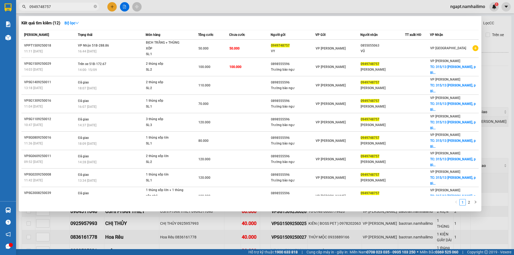
click at [55, 7] on input "0949748757" at bounding box center [60, 7] width 63 height 6
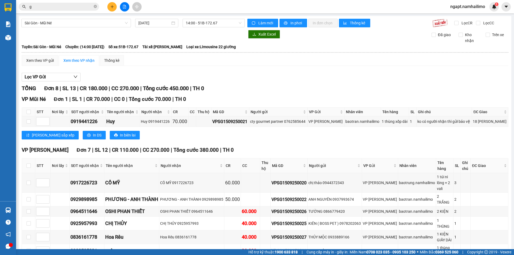
scroll to position [37, 0]
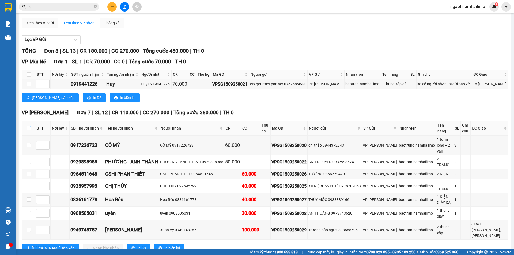
type input "g"
click at [28, 130] on label at bounding box center [29, 128] width 4 height 6
click at [28, 130] on input "checkbox" at bounding box center [29, 128] width 4 height 4
checkbox input "true"
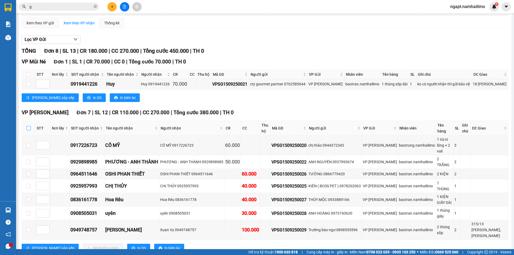
checkbox input "true"
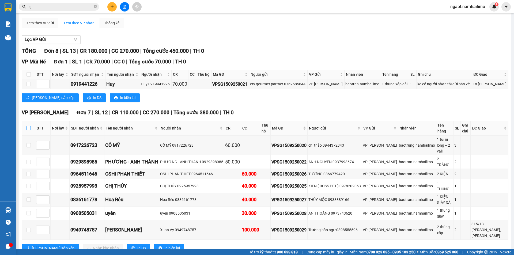
checkbox input "true"
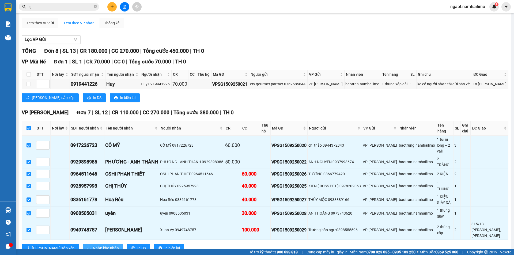
click at [93, 245] on span "Nhập kho nhận" at bounding box center [106, 248] width 26 height 6
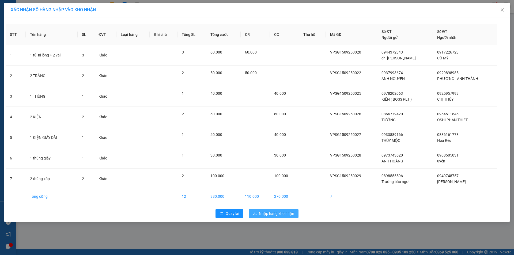
click at [295, 210] on button "Nhập hàng kho nhận" at bounding box center [274, 213] width 50 height 9
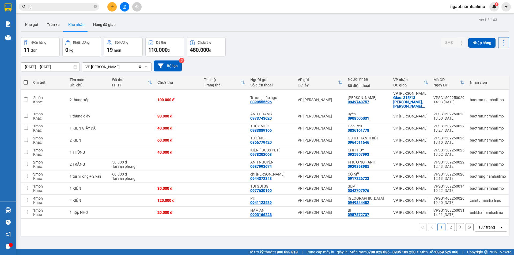
click at [73, 5] on input "g" at bounding box center [60, 7] width 63 height 6
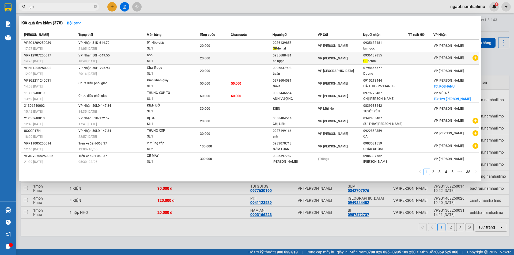
type input "gp"
click at [477, 57] on icon "plus-circle" at bounding box center [475, 58] width 6 height 6
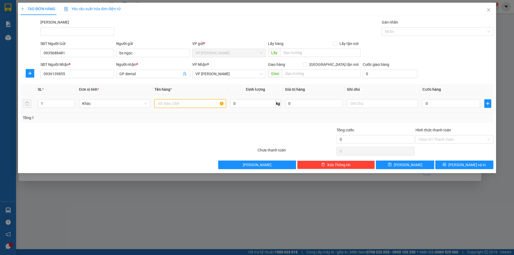
click at [201, 107] on input "text" at bounding box center [189, 103] width 71 height 9
type input "hộp giấy"
click at [439, 111] on td "0" at bounding box center [451, 104] width 62 height 18
click at [441, 106] on input "0" at bounding box center [451, 103] width 58 height 9
type input "2"
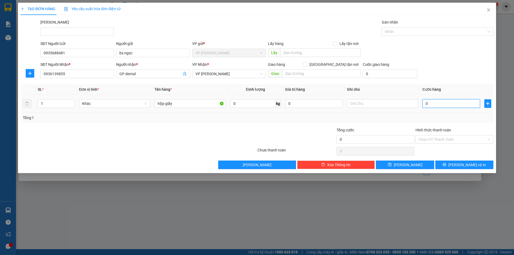
type input "2"
type input "20"
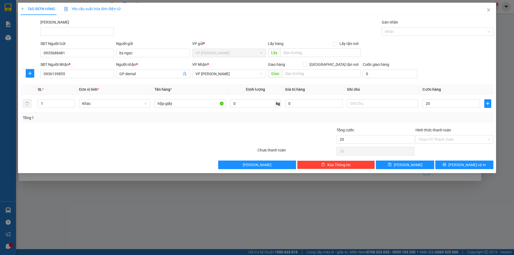
type input "20.000"
click at [284, 130] on div at bounding box center [296, 136] width 79 height 19
click at [449, 137] on input "Hình thức thanh toán" at bounding box center [453, 139] width 68 height 8
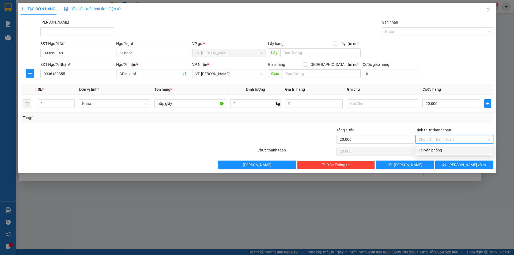
click at [435, 147] on div "Tại văn phòng" at bounding box center [454, 150] width 71 height 6
type input "0"
click at [452, 162] on button "[PERSON_NAME] và In" at bounding box center [464, 165] width 58 height 9
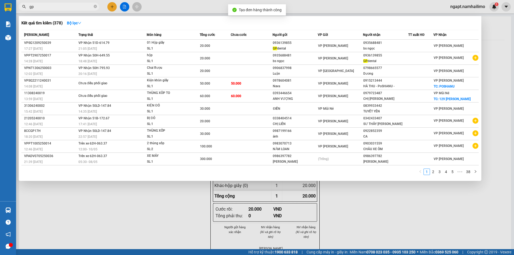
click at [436, 218] on div at bounding box center [257, 127] width 514 height 255
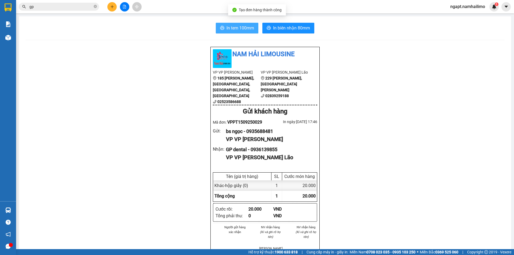
click at [240, 26] on span "In tem 100mm" at bounding box center [240, 28] width 28 height 7
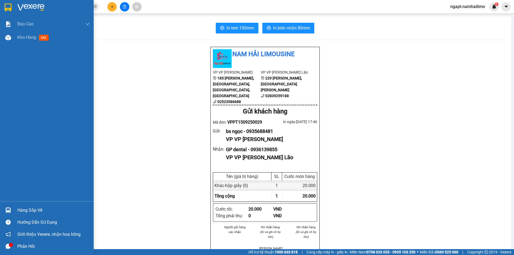
click at [25, 210] on div "Hàng sắp về" at bounding box center [53, 210] width 72 height 8
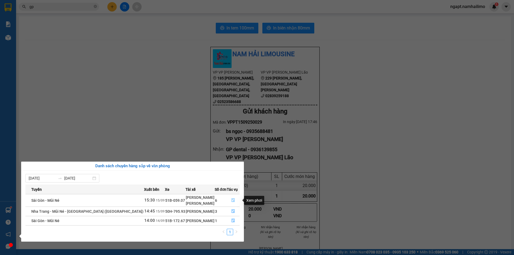
click at [232, 202] on icon "file-done" at bounding box center [233, 200] width 4 height 4
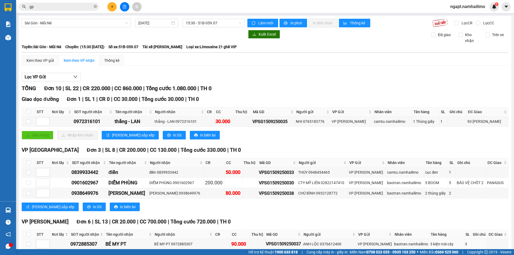
scroll to position [80, 0]
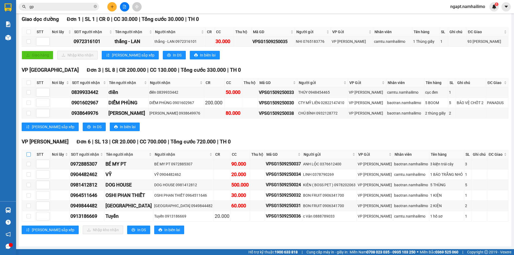
click at [27, 154] on input "checkbox" at bounding box center [29, 154] width 4 height 4
checkbox input "true"
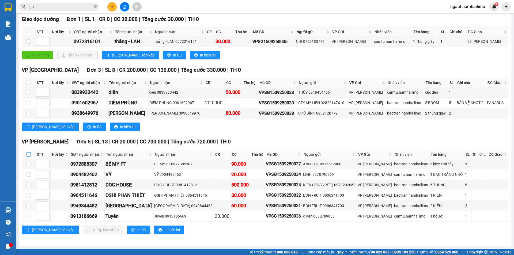
checkbox input "true"
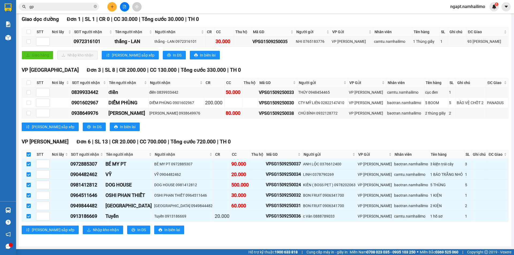
click at [28, 154] on input "checkbox" at bounding box center [29, 154] width 4 height 4
checkbox input "false"
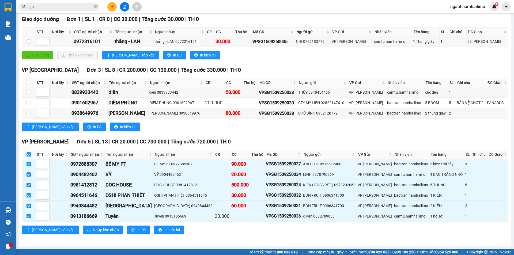
checkbox input "false"
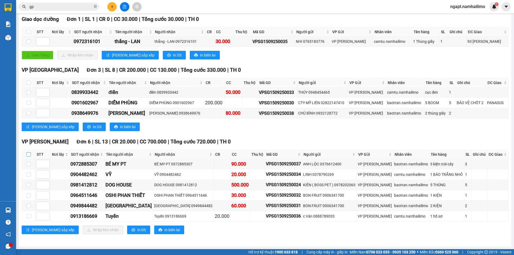
click at [28, 154] on input "checkbox" at bounding box center [29, 154] width 4 height 4
checkbox input "true"
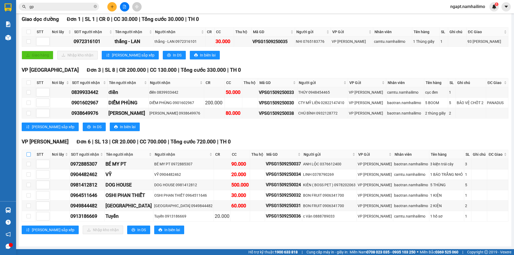
checkbox input "true"
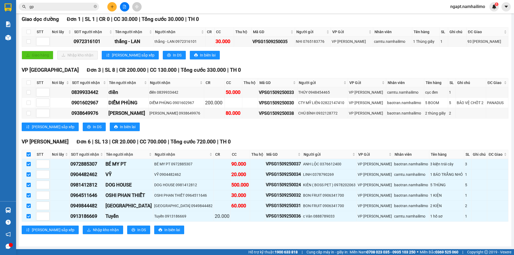
click at [28, 154] on input "checkbox" at bounding box center [29, 154] width 4 height 4
checkbox input "false"
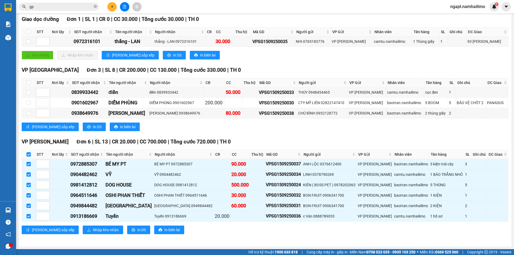
checkbox input "false"
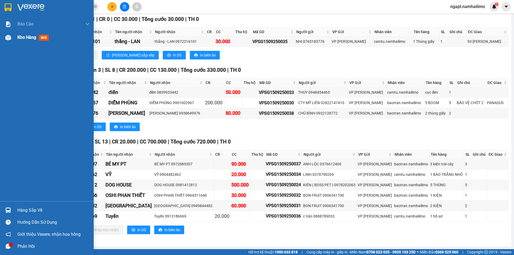
click at [12, 35] on div at bounding box center [7, 37] width 9 height 9
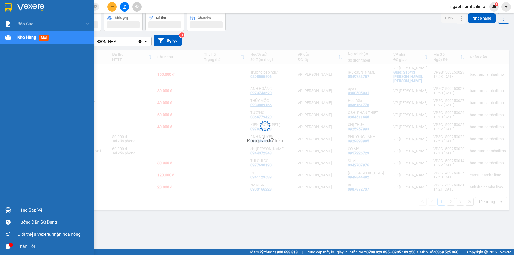
scroll to position [25, 0]
click at [17, 36] on div "Kho hàng mới" at bounding box center [47, 37] width 94 height 13
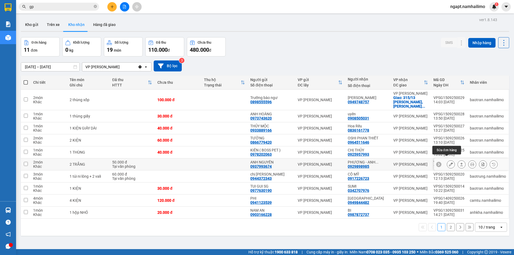
click at [447, 162] on button at bounding box center [450, 164] width 7 height 9
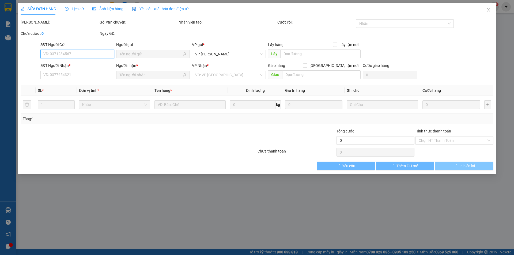
type input "0937993674"
type input "ANH NGUYÊN"
type input "0929898985"
type input "PHƯƠNG - ANH THÀNH"
type input "50.000"
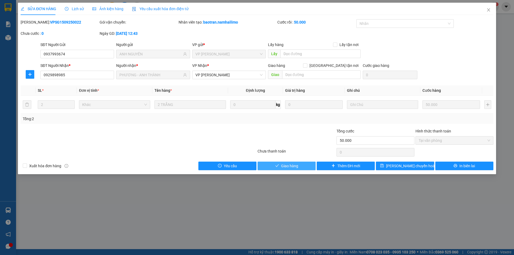
click at [290, 166] on span "Giao hàng" at bounding box center [289, 166] width 17 height 6
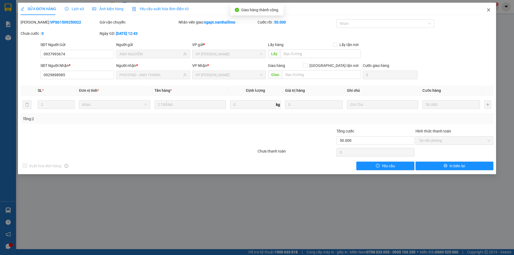
click at [489, 11] on icon "close" at bounding box center [488, 10] width 4 height 4
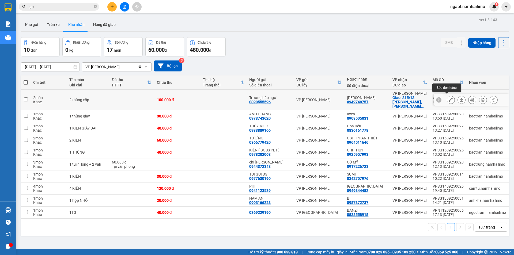
click at [447, 100] on button at bounding box center [450, 99] width 7 height 9
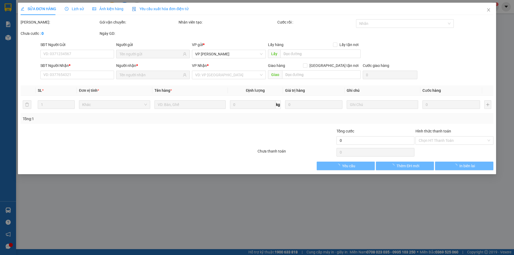
type input "0898555596"
type input "Trường bào ngư"
type input "0949748757"
type input "[PERSON_NAME]"
checkbox input "true"
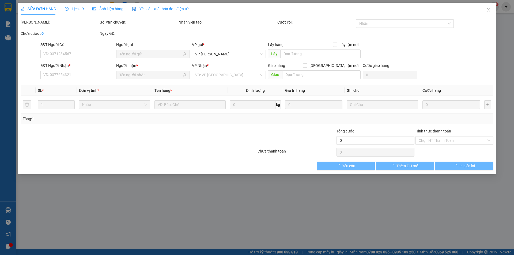
type input "315/13 Trần Hưng Đạo, p Bình Hưng"
type input "20.000"
type input "100.000"
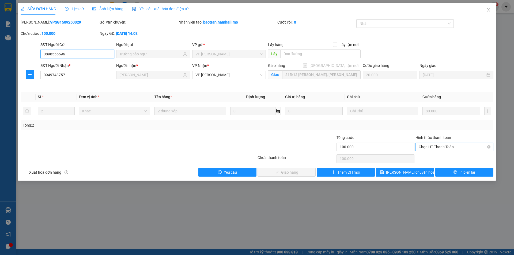
click at [454, 145] on span "Chọn HT Thanh Toán" at bounding box center [454, 147] width 71 height 8
click at [449, 160] on div "Tại văn phòng" at bounding box center [454, 158] width 71 height 6
type input "0"
click at [291, 171] on span "Giao hàng" at bounding box center [289, 172] width 17 height 6
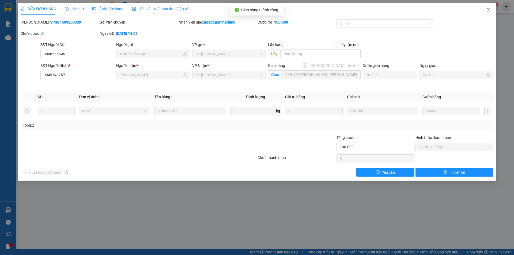
click at [488, 11] on icon "close" at bounding box center [488, 10] width 4 height 4
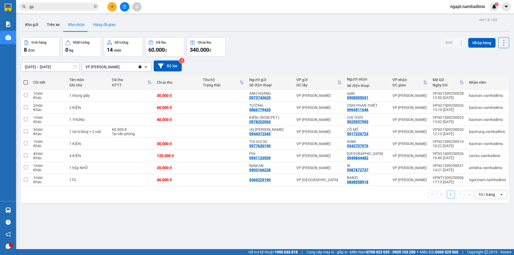
click at [104, 24] on button "Hàng đã giao" at bounding box center [104, 24] width 31 height 13
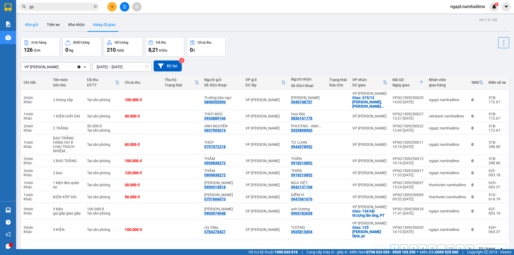
click at [28, 26] on button "Kho gửi" at bounding box center [32, 24] width 22 height 13
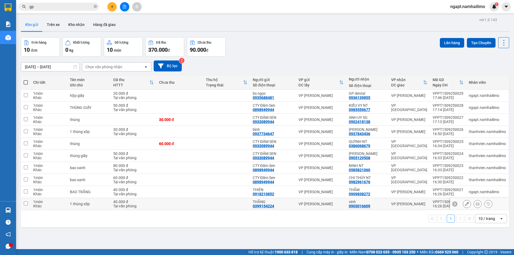
click at [24, 203] on input "checkbox" at bounding box center [26, 204] width 4 height 4
checkbox input "true"
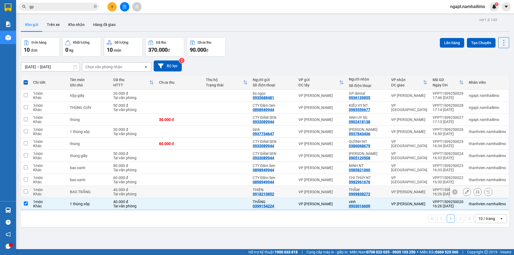
click at [26, 190] on input "checkbox" at bounding box center [26, 192] width 4 height 4
checkbox input "true"
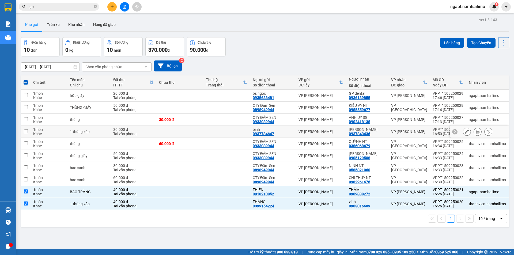
click at [26, 131] on input "checkbox" at bounding box center [26, 131] width 4 height 4
checkbox input "true"
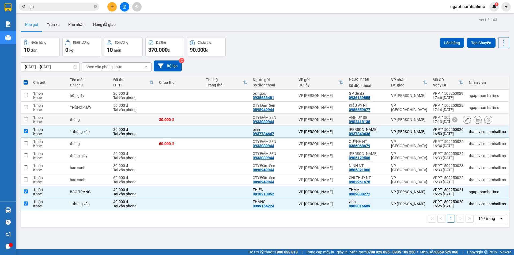
click at [27, 119] on input "checkbox" at bounding box center [26, 119] width 4 height 4
checkbox input "true"
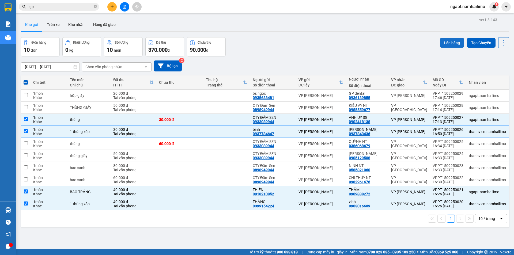
click at [446, 42] on button "Lên hàng" at bounding box center [452, 43] width 24 height 10
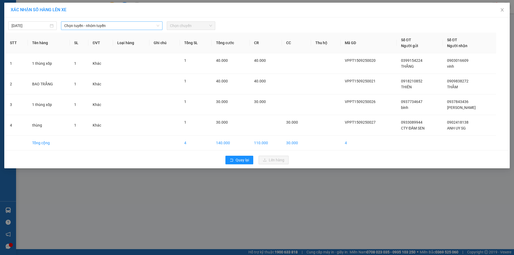
click at [113, 27] on span "Chọn tuyến - nhóm tuyến" at bounding box center [111, 26] width 95 height 8
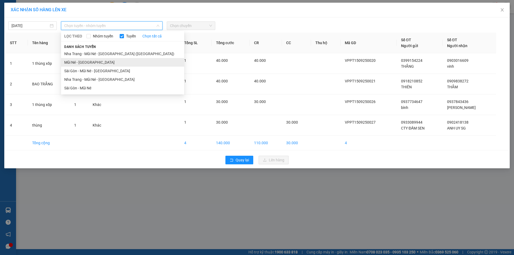
click at [96, 66] on li "Mũi Né - [GEOGRAPHIC_DATA]" at bounding box center [122, 62] width 123 height 9
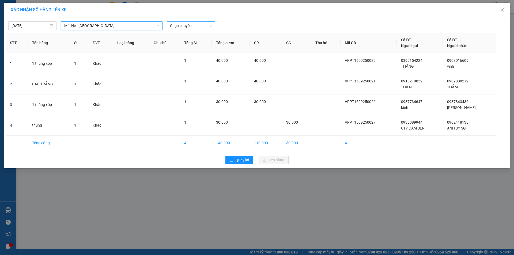
click at [201, 26] on span "Chọn chuyến" at bounding box center [191, 26] width 42 height 8
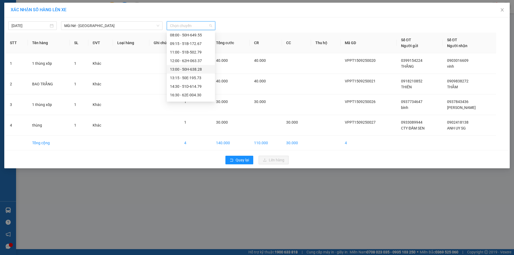
scroll to position [51, 0]
click at [196, 81] on div "16:30 - 62E-004.30" at bounding box center [191, 79] width 42 height 6
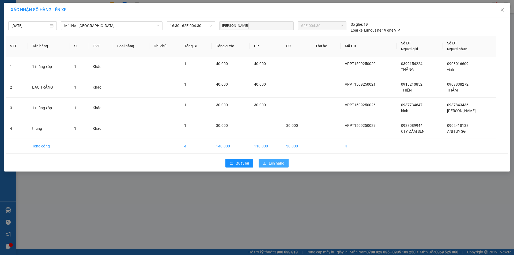
click at [275, 164] on span "Lên hàng" at bounding box center [277, 163] width 16 height 6
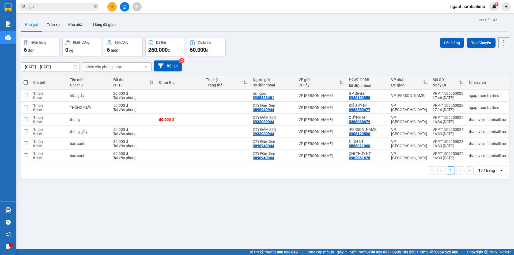
drag, startPoint x: 78, startPoint y: 193, endPoint x: 84, endPoint y: 147, distance: 46.4
click at [78, 191] on div "ver 1.8.143 Kho gửi Trên xe Kho nhận Hàng đã giao Đơn hàng 6 đơn Khối lượng 0 k…" at bounding box center [265, 143] width 493 height 255
